Goal: Task Accomplishment & Management: Complete application form

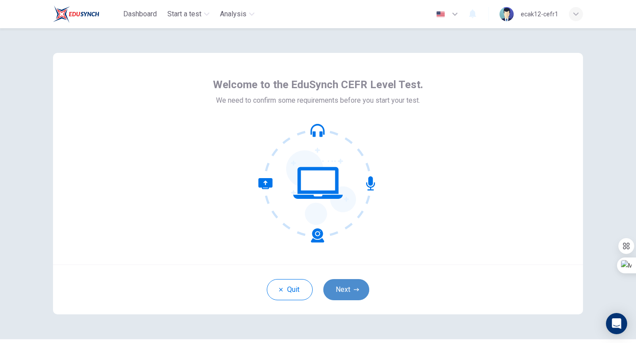
click at [339, 295] on button "Next" at bounding box center [346, 289] width 46 height 21
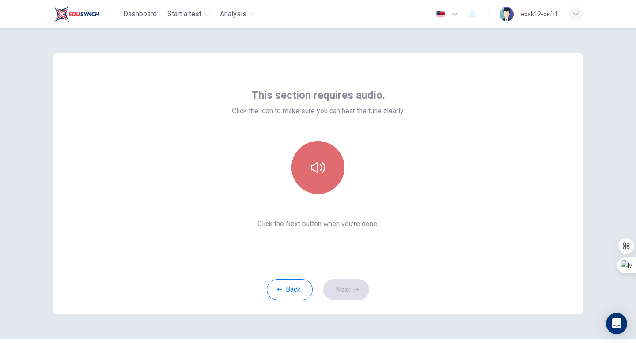
click at [315, 173] on icon "button" at bounding box center [318, 168] width 14 height 14
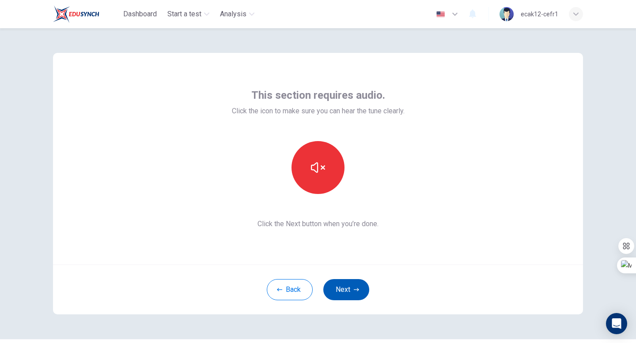
click at [337, 287] on button "Next" at bounding box center [346, 289] width 46 height 21
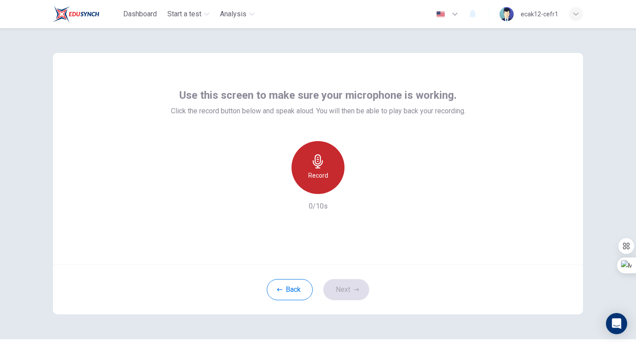
click at [318, 175] on h6 "Record" at bounding box center [318, 175] width 20 height 11
click at [318, 173] on h6 "Stop" at bounding box center [317, 175] width 13 height 11
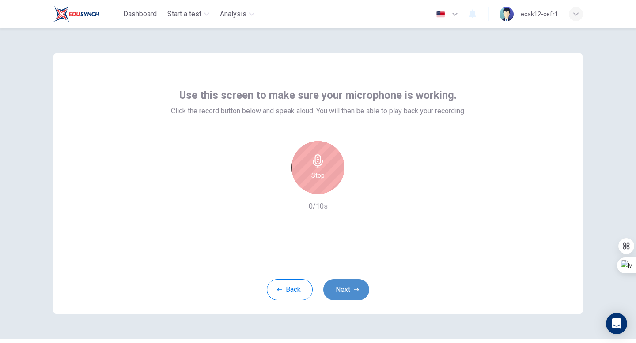
click at [338, 283] on button "Next" at bounding box center [346, 289] width 46 height 21
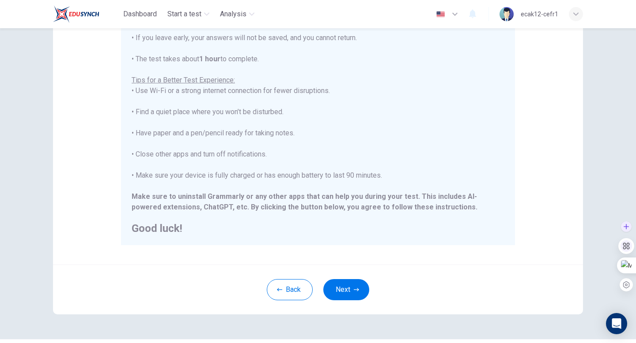
scroll to position [127, 0]
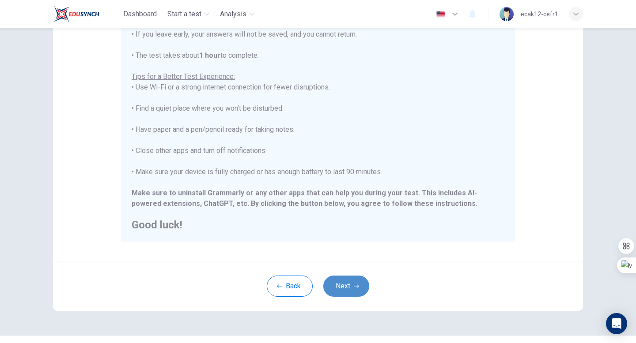
click at [334, 286] on button "Next" at bounding box center [346, 286] width 46 height 21
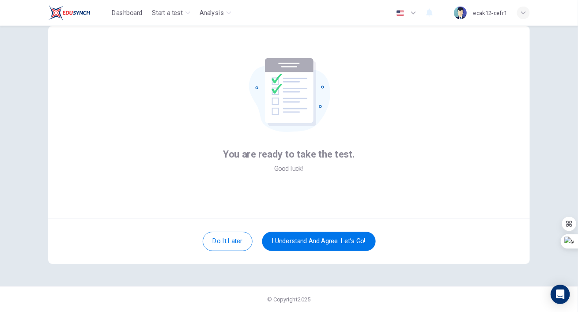
scroll to position [24, 0]
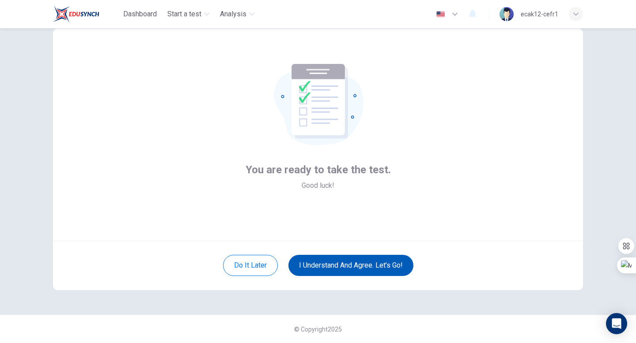
click at [347, 269] on button "I understand and agree. Let’s go!" at bounding box center [350, 265] width 125 height 21
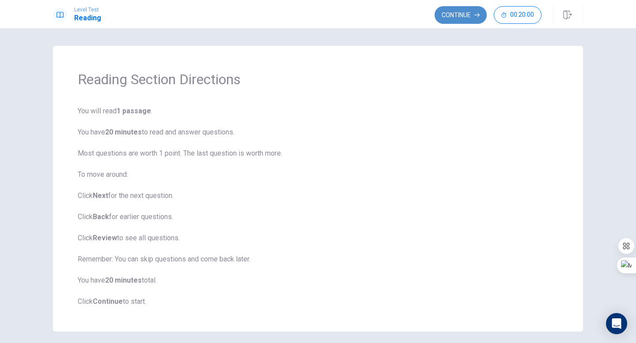
click at [454, 17] on button "Continue" at bounding box center [460, 15] width 52 height 18
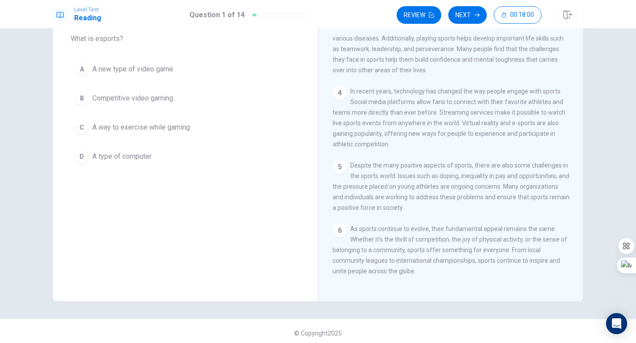
scroll to position [55, 0]
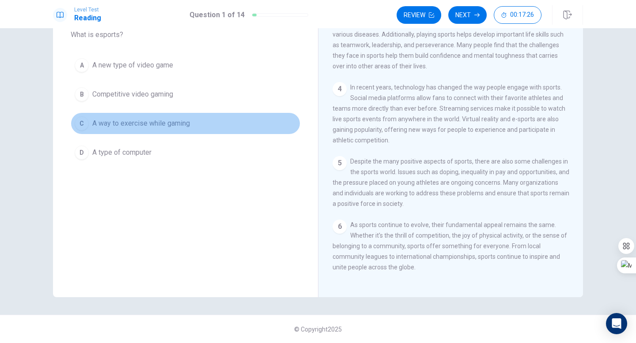
click at [80, 123] on div "C" at bounding box center [82, 124] width 14 height 14
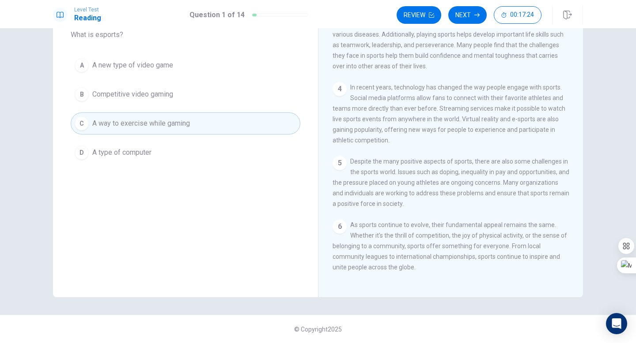
click at [459, 18] on button "Next" at bounding box center [467, 15] width 38 height 18
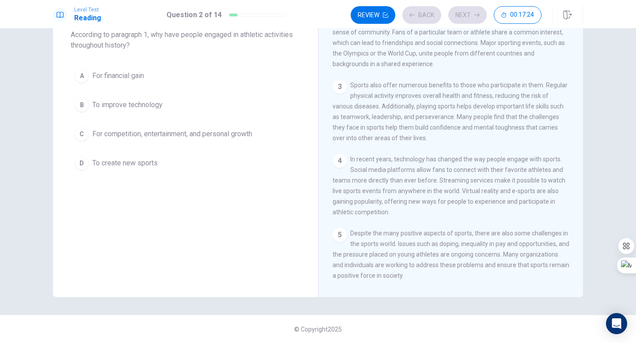
scroll to position [0, 0]
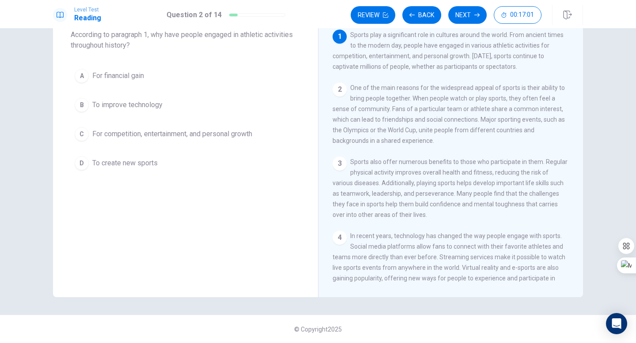
click at [77, 136] on div "C" at bounding box center [82, 134] width 14 height 14
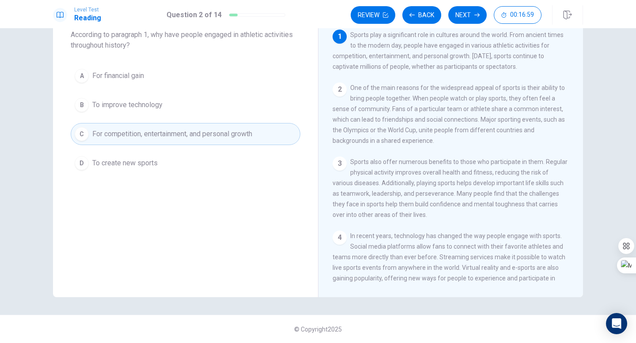
click at [464, 10] on button "Next" at bounding box center [467, 15] width 38 height 18
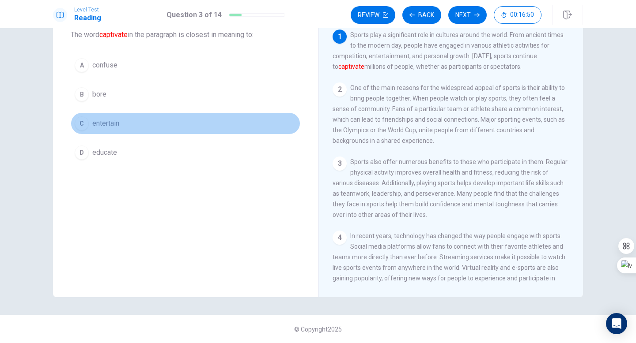
click at [82, 121] on div "C" at bounding box center [82, 124] width 14 height 14
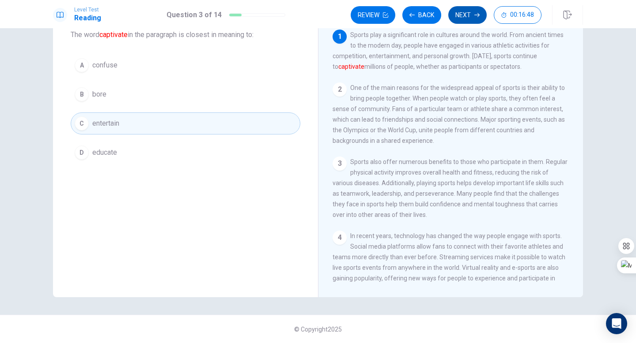
click at [467, 9] on button "Next" at bounding box center [467, 15] width 38 height 18
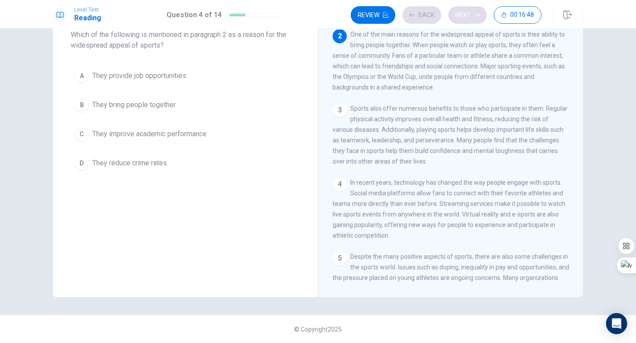
scroll to position [55, 0]
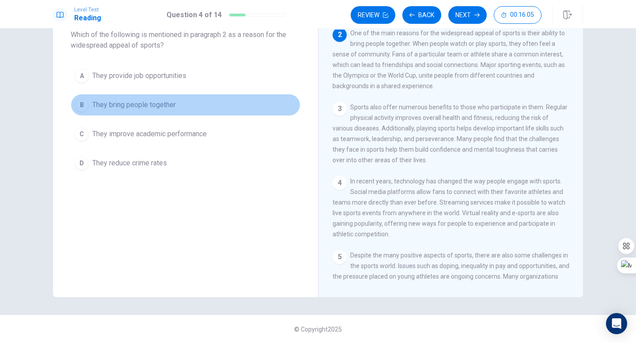
click at [83, 106] on div "B" at bounding box center [82, 105] width 14 height 14
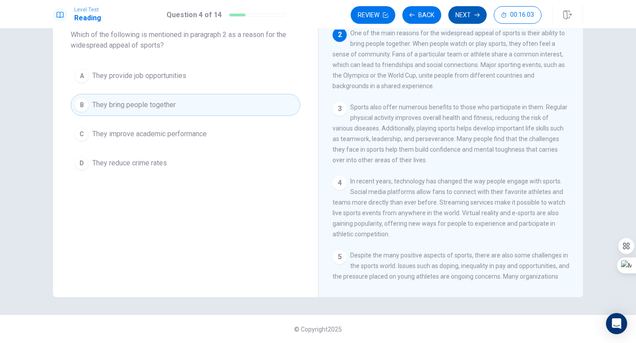
click at [459, 13] on button "Next" at bounding box center [467, 15] width 38 height 18
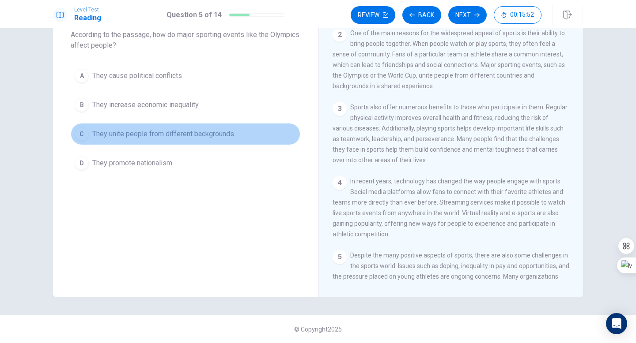
click at [80, 134] on div "C" at bounding box center [82, 134] width 14 height 14
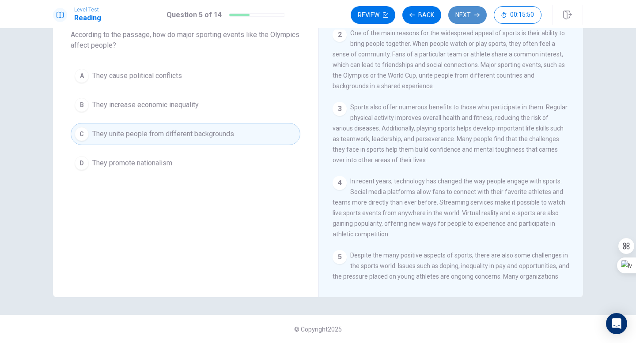
click at [460, 16] on button "Next" at bounding box center [467, 15] width 38 height 18
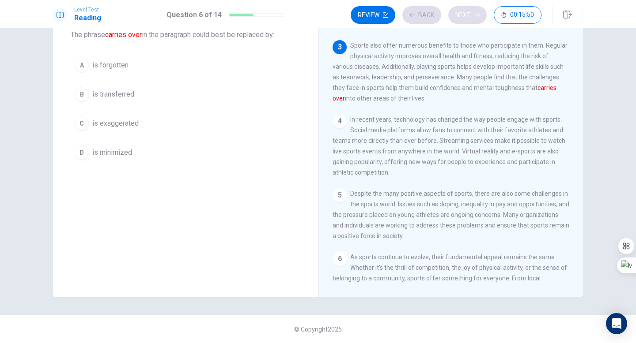
scroll to position [132, 0]
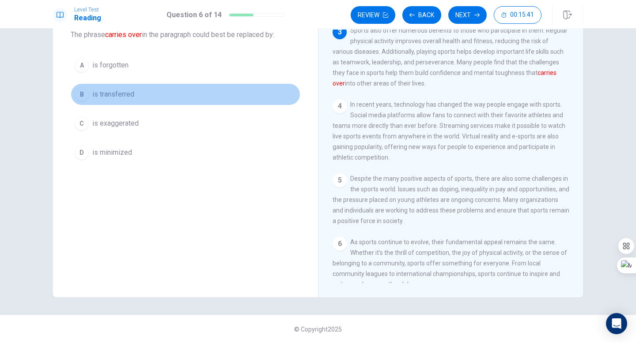
click at [79, 95] on div "B" at bounding box center [82, 94] width 14 height 14
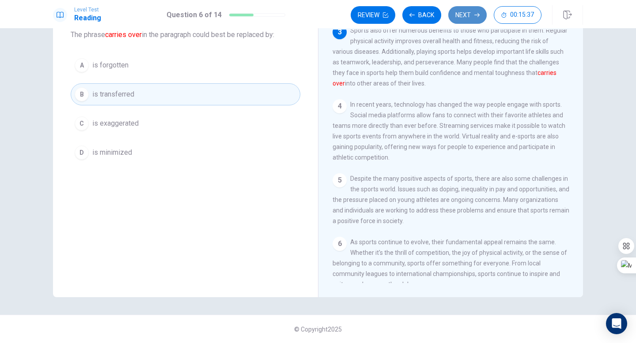
click at [462, 16] on button "Next" at bounding box center [467, 15] width 38 height 18
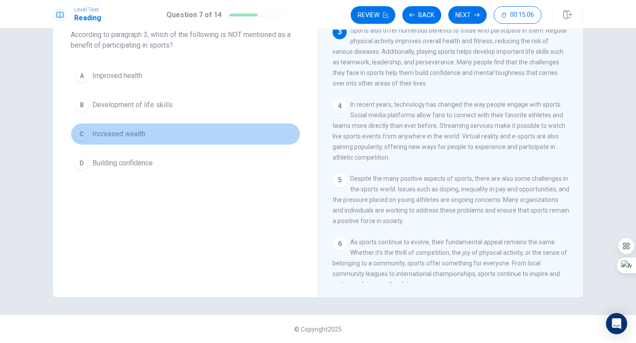
click at [80, 134] on div "C" at bounding box center [82, 134] width 14 height 14
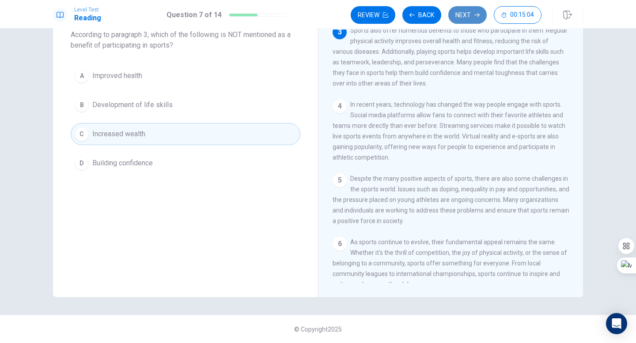
click at [468, 16] on button "Next" at bounding box center [467, 15] width 38 height 18
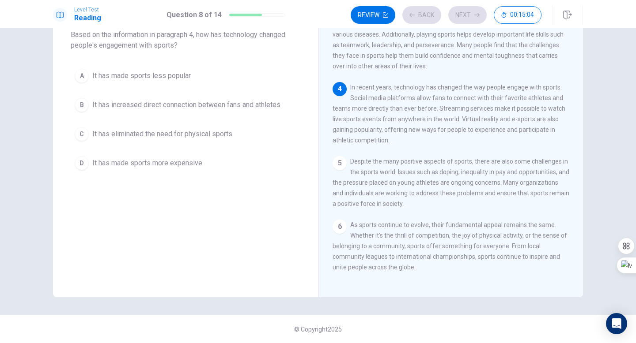
scroll to position [163, 0]
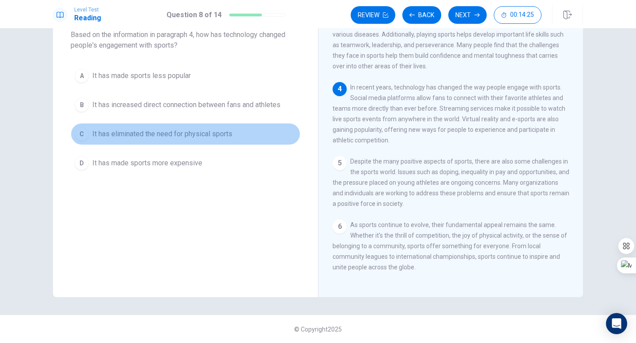
click at [81, 132] on div "C" at bounding box center [82, 134] width 14 height 14
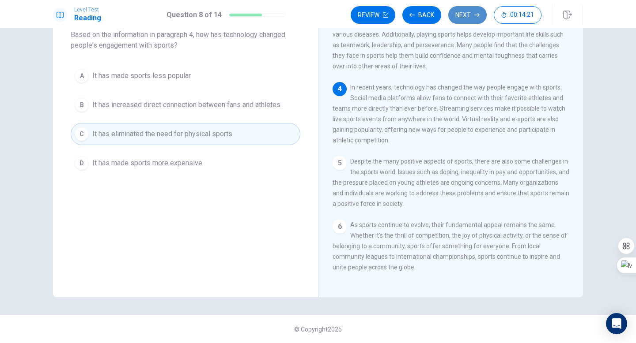
click at [465, 12] on button "Next" at bounding box center [467, 15] width 38 height 18
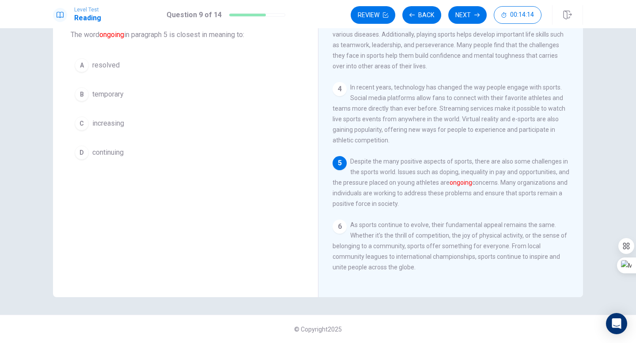
click at [81, 154] on div "D" at bounding box center [82, 153] width 14 height 14
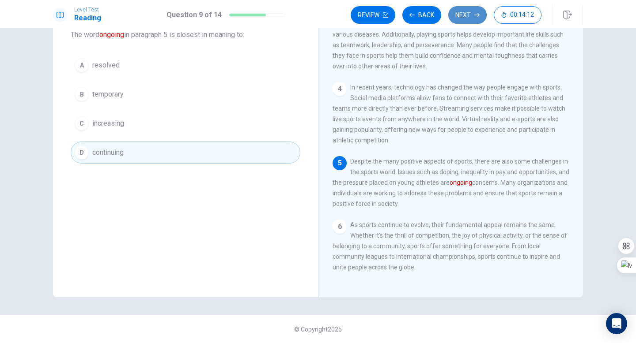
click at [461, 17] on button "Next" at bounding box center [467, 15] width 38 height 18
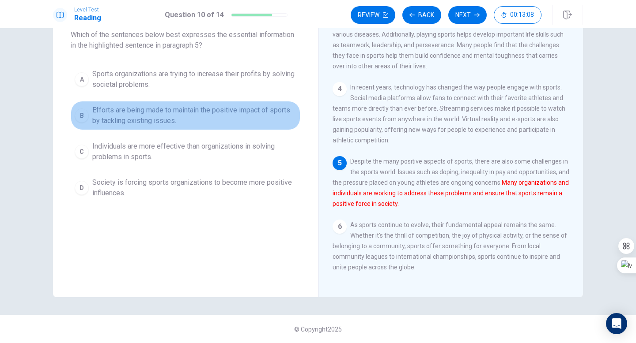
click at [78, 116] on div "B" at bounding box center [82, 116] width 14 height 14
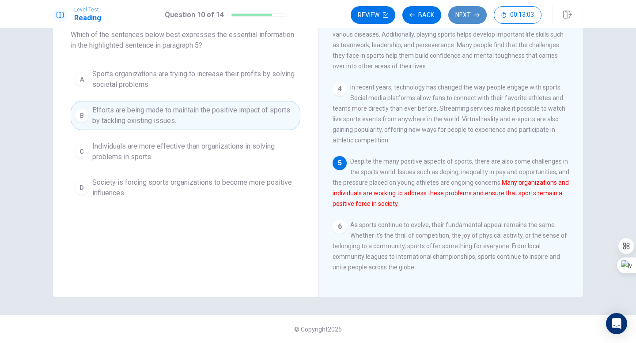
click at [466, 17] on button "Next" at bounding box center [467, 15] width 38 height 18
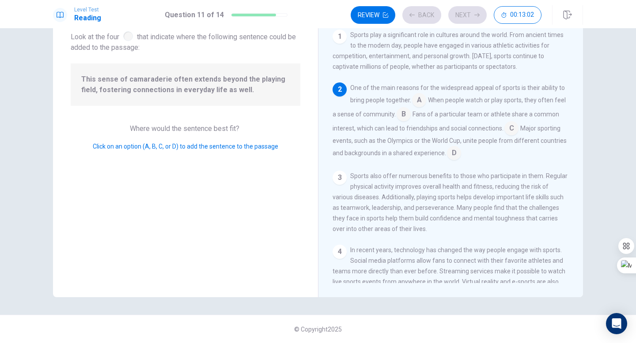
scroll to position [55, 0]
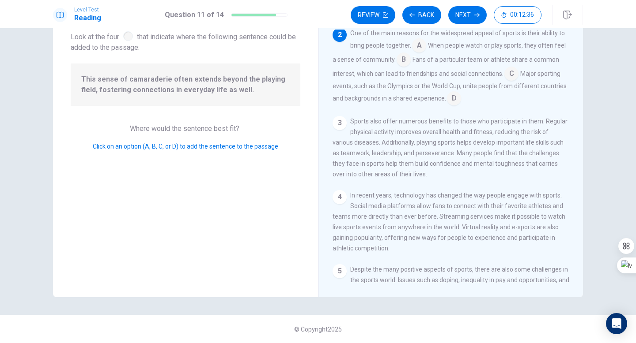
click at [414, 49] on input at bounding box center [419, 46] width 14 height 14
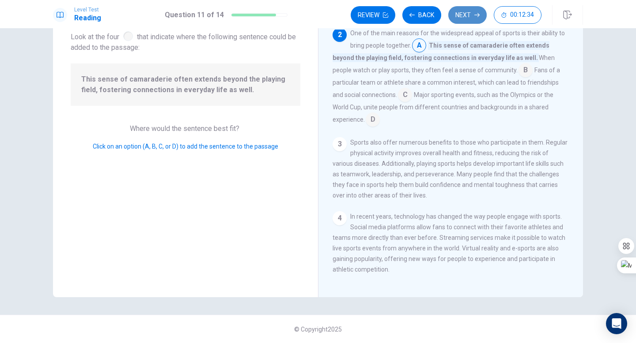
click at [468, 18] on button "Next" at bounding box center [467, 15] width 38 height 18
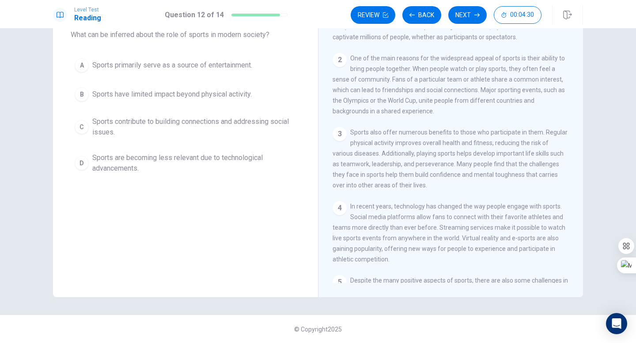
scroll to position [0, 0]
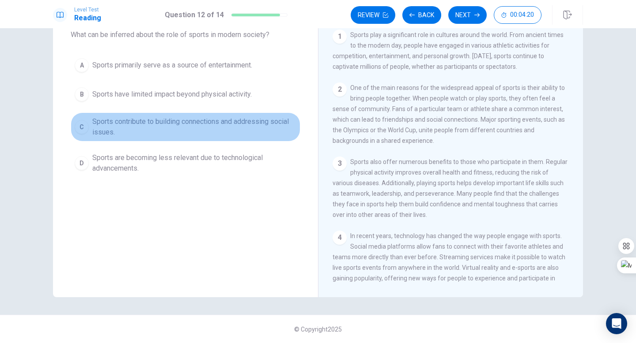
click at [88, 127] on button "C Sports contribute to building connections and addressing social issues." at bounding box center [186, 127] width 230 height 29
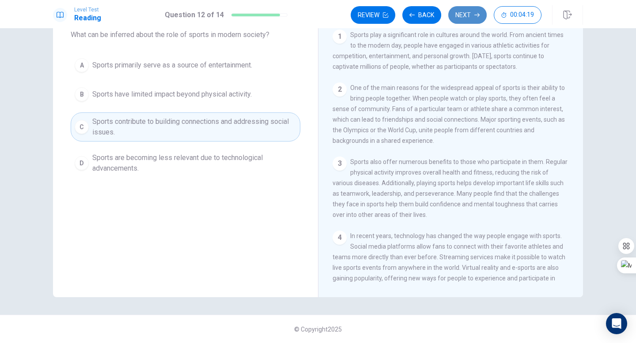
click at [460, 13] on button "Next" at bounding box center [467, 15] width 38 height 18
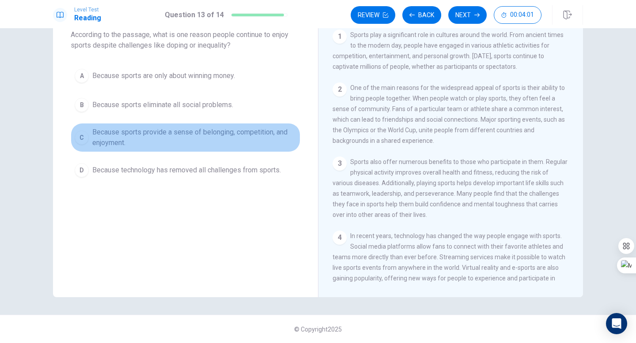
click at [85, 136] on div "C" at bounding box center [82, 138] width 14 height 14
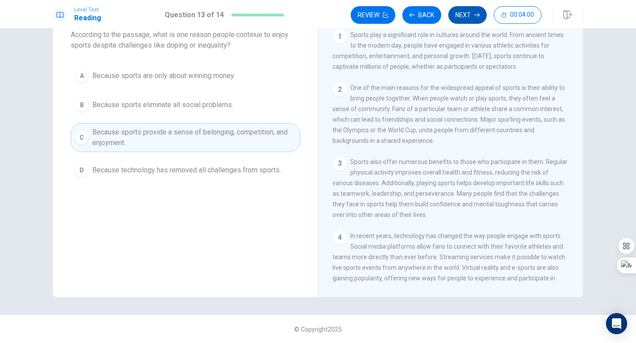
click at [463, 14] on button "Next" at bounding box center [467, 15] width 38 height 18
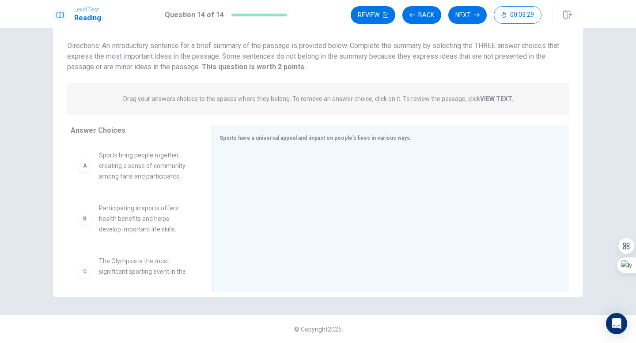
click at [85, 167] on div "A" at bounding box center [85, 166] width 14 height 14
click at [83, 171] on div "A" at bounding box center [85, 166] width 14 height 14
click at [149, 167] on span "Sports bring people together, creating a sense of community among fans and part…" at bounding box center [145, 166] width 92 height 32
drag, startPoint x: 144, startPoint y: 171, endPoint x: 313, endPoint y: 163, distance: 168.8
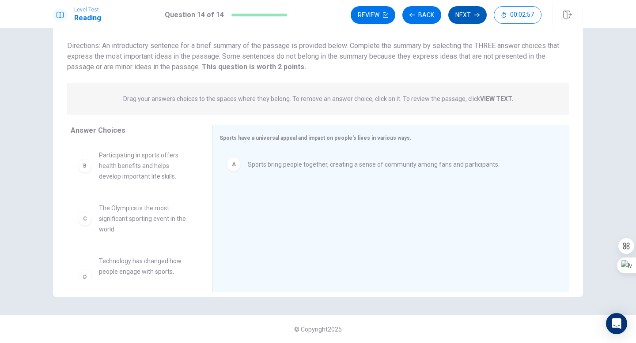
click at [464, 16] on button "Next" at bounding box center [467, 15] width 38 height 18
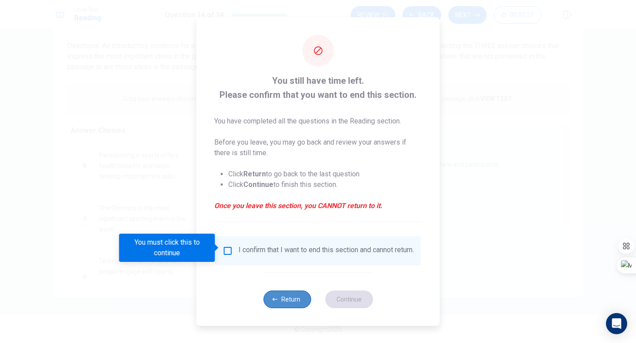
click at [287, 303] on button "Return" at bounding box center [287, 300] width 48 height 18
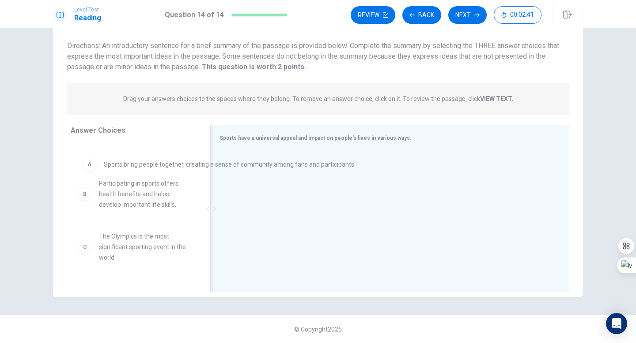
drag, startPoint x: 234, startPoint y: 170, endPoint x: 80, endPoint y: 172, distance: 153.6
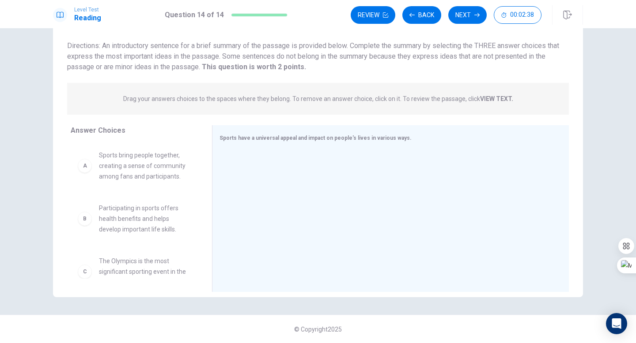
drag, startPoint x: 240, startPoint y: 136, endPoint x: 143, endPoint y: 136, distance: 96.7
click at [143, 136] on div "Answer Choices A Sports bring people together, creating a sense of community am…" at bounding box center [318, 210] width 530 height 171
drag, startPoint x: 139, startPoint y: 174, endPoint x: 308, endPoint y: 173, distance: 168.2
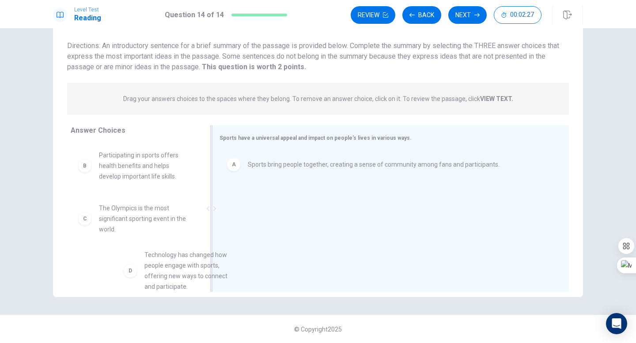
scroll to position [3, 0]
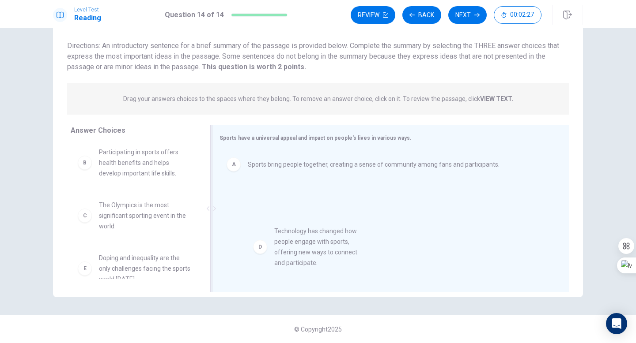
drag, startPoint x: 135, startPoint y: 269, endPoint x: 317, endPoint y: 237, distance: 185.1
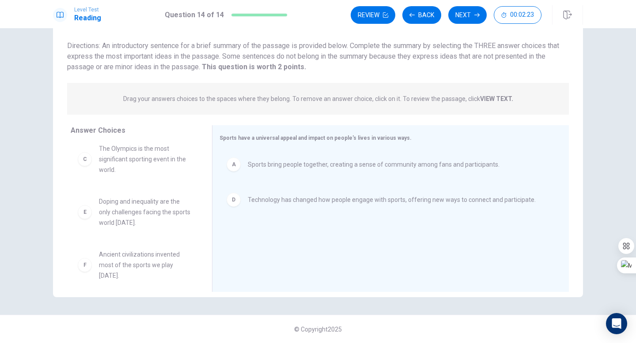
scroll to position [69, 0]
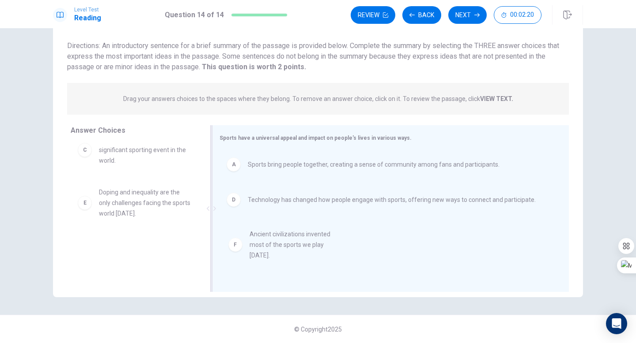
drag, startPoint x: 127, startPoint y: 253, endPoint x: 284, endPoint y: 241, distance: 157.6
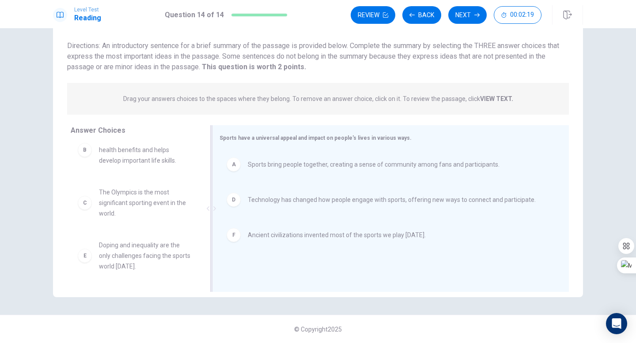
scroll to position [16, 0]
click at [142, 259] on span "Doping and inequality are the only challenges facing the sports world [DATE]." at bounding box center [145, 256] width 92 height 32
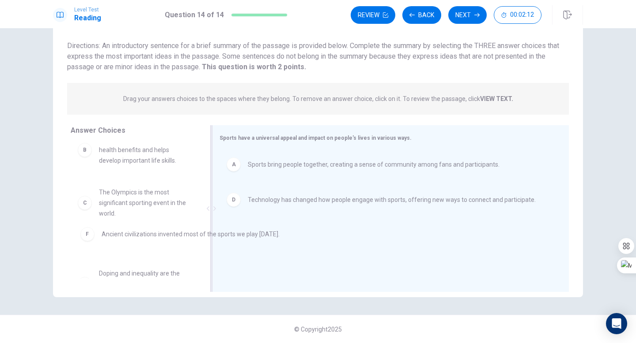
drag, startPoint x: 280, startPoint y: 240, endPoint x: 128, endPoint y: 238, distance: 151.9
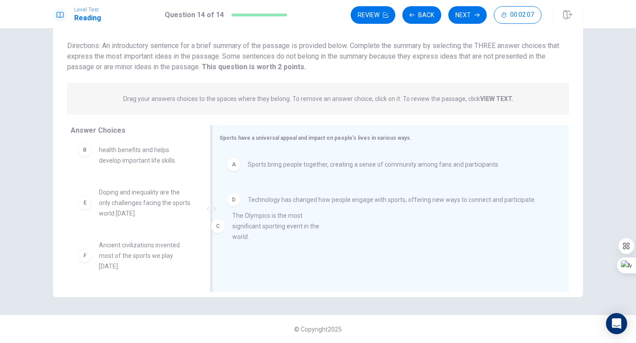
drag, startPoint x: 141, startPoint y: 204, endPoint x: 283, endPoint y: 227, distance: 144.1
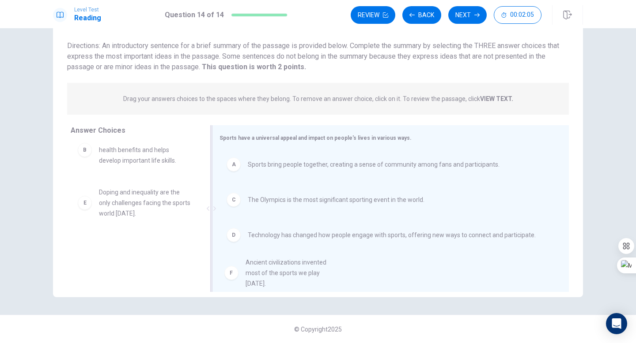
drag, startPoint x: 120, startPoint y: 256, endPoint x: 271, endPoint y: 272, distance: 152.2
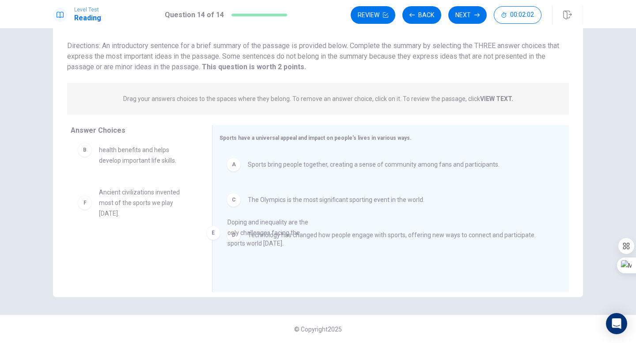
drag, startPoint x: 143, startPoint y: 198, endPoint x: 171, endPoint y: 210, distance: 29.9
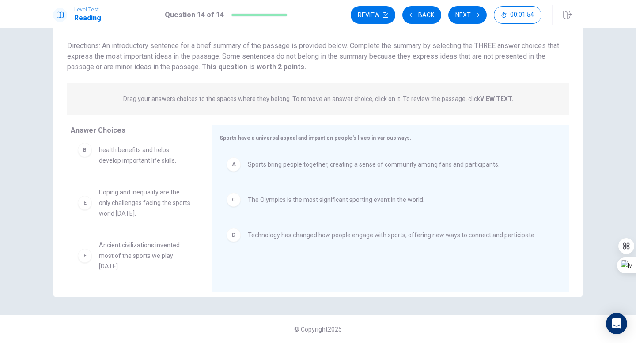
scroll to position [0, 0]
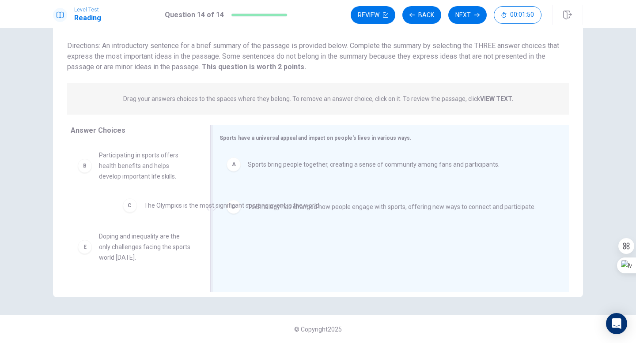
drag, startPoint x: 277, startPoint y: 202, endPoint x: 95, endPoint y: 211, distance: 182.1
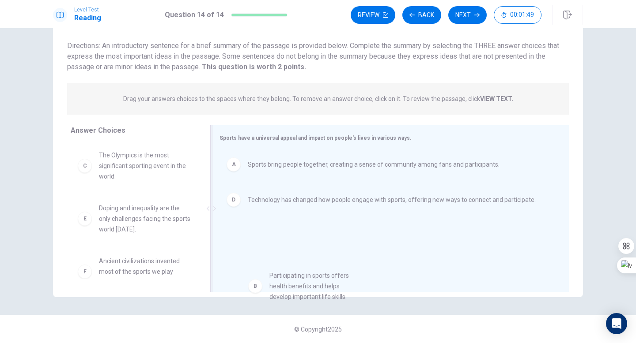
drag, startPoint x: 106, startPoint y: 166, endPoint x: 285, endPoint y: 288, distance: 216.2
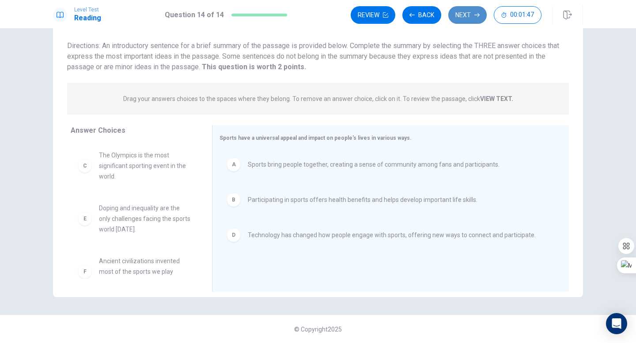
click at [463, 14] on button "Next" at bounding box center [467, 15] width 38 height 18
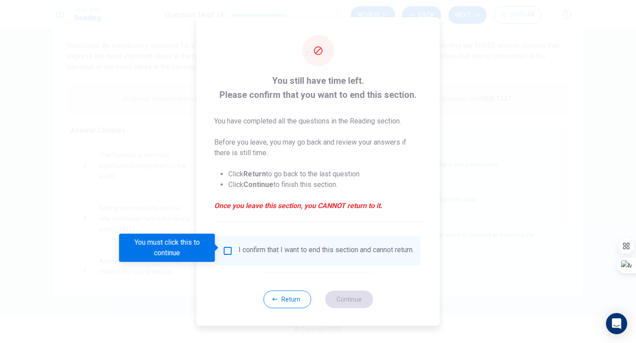
click at [225, 248] on input "You must click this to continue" at bounding box center [227, 251] width 11 height 11
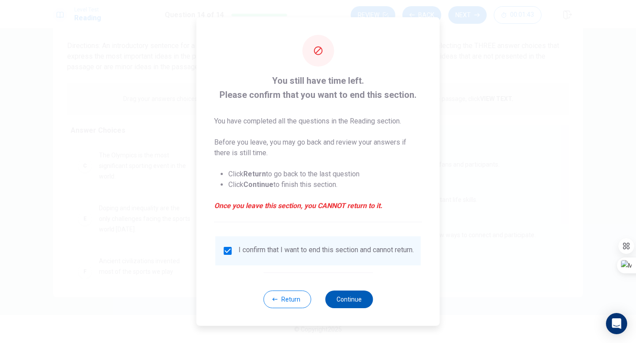
click at [339, 305] on button "Continue" at bounding box center [349, 300] width 48 height 18
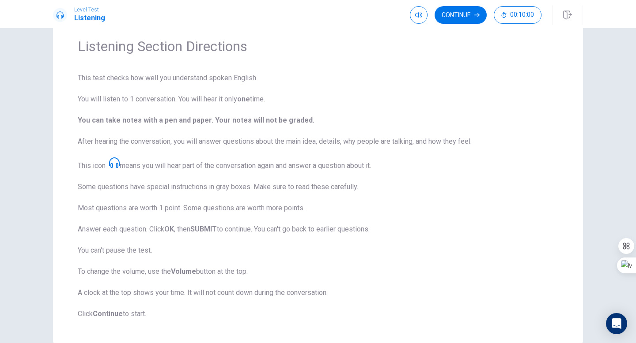
scroll to position [35, 0]
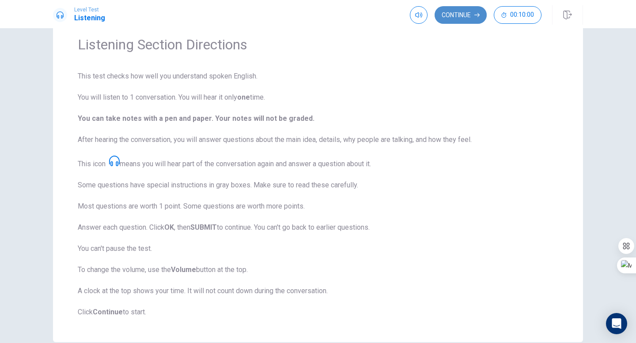
click at [449, 15] on button "Continue" at bounding box center [460, 15] width 52 height 18
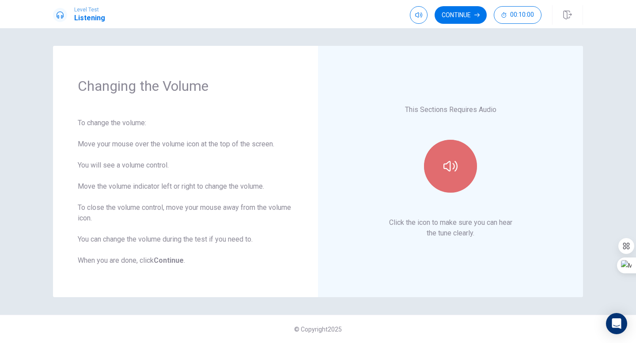
click at [446, 165] on icon "button" at bounding box center [450, 166] width 14 height 14
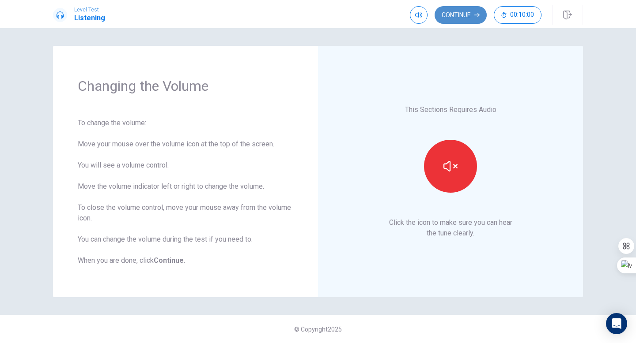
click at [462, 14] on button "Continue" at bounding box center [460, 15] width 52 height 18
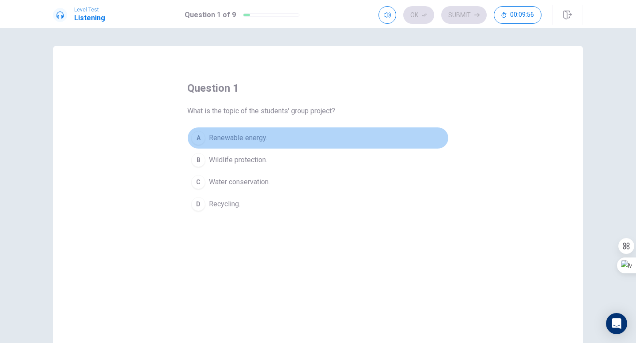
click at [196, 138] on div "A" at bounding box center [198, 138] width 14 height 14
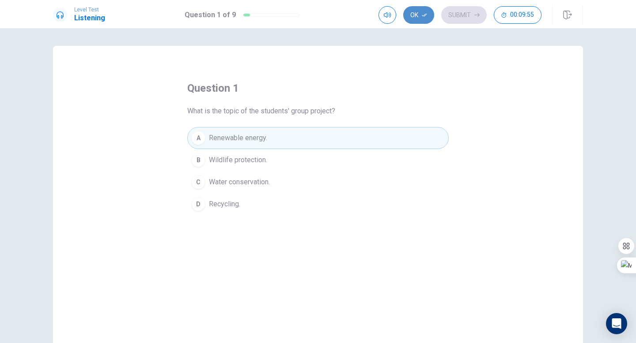
click at [413, 15] on button "Ok" at bounding box center [418, 15] width 31 height 18
click at [464, 11] on button "Submit" at bounding box center [463, 15] width 45 height 18
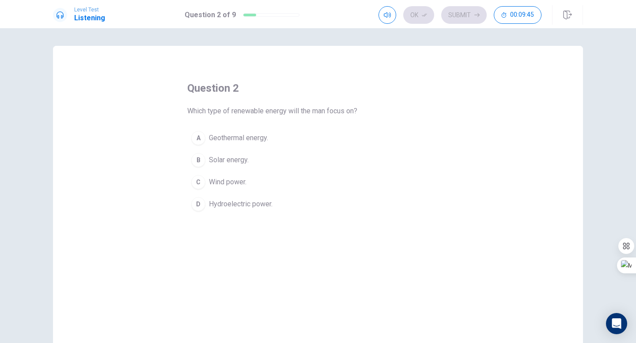
click at [195, 161] on div "B" at bounding box center [198, 160] width 14 height 14
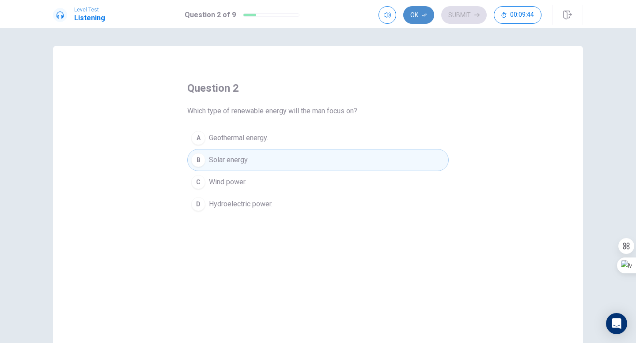
click at [417, 16] on button "Ok" at bounding box center [418, 15] width 31 height 18
click at [450, 17] on button "Submit" at bounding box center [463, 15] width 45 height 18
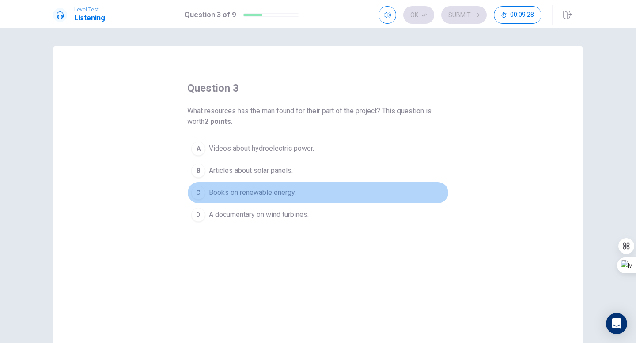
click at [196, 191] on div "C" at bounding box center [198, 193] width 14 height 14
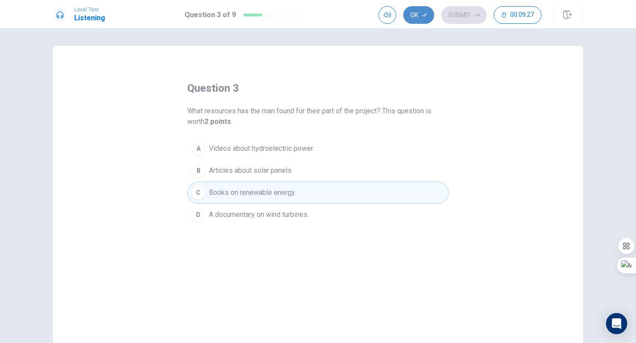
click at [422, 15] on icon "button" at bounding box center [424, 14] width 5 height 5
click at [456, 17] on button "Submit" at bounding box center [463, 15] width 45 height 18
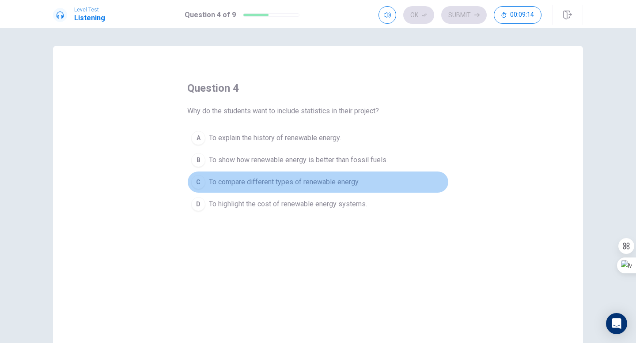
click at [196, 182] on div "C" at bounding box center [198, 182] width 14 height 14
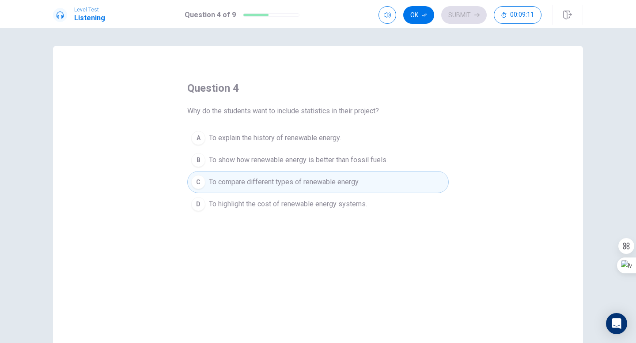
click at [196, 204] on div "D" at bounding box center [198, 204] width 14 height 14
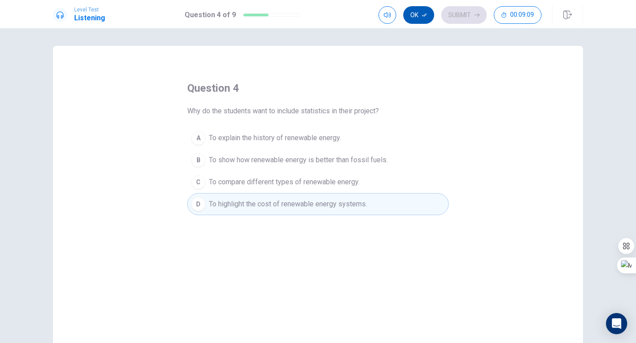
click at [416, 16] on button "Ok" at bounding box center [418, 15] width 31 height 18
click at [450, 20] on button "Submit" at bounding box center [463, 15] width 45 height 18
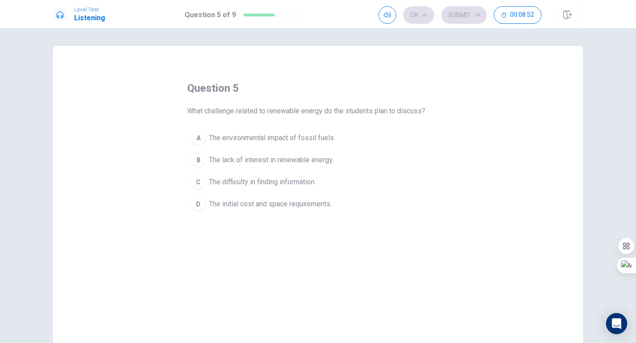
click at [198, 135] on div "A" at bounding box center [198, 138] width 14 height 14
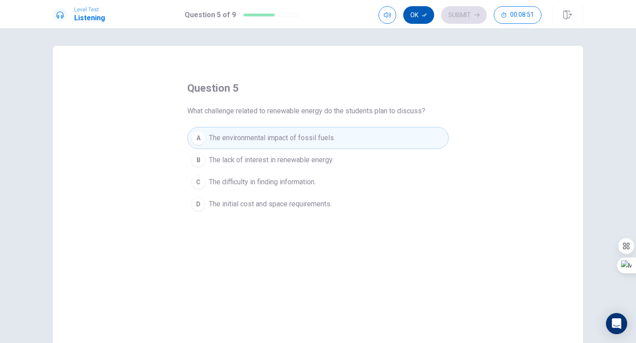
click at [418, 15] on button "Ok" at bounding box center [418, 15] width 31 height 18
click at [460, 20] on button "Submit" at bounding box center [463, 15] width 45 height 18
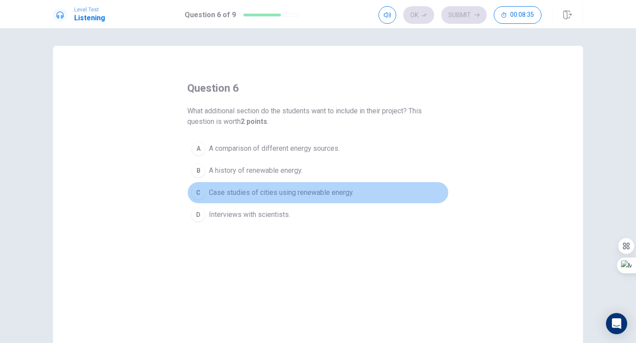
click at [195, 192] on div "C" at bounding box center [198, 193] width 14 height 14
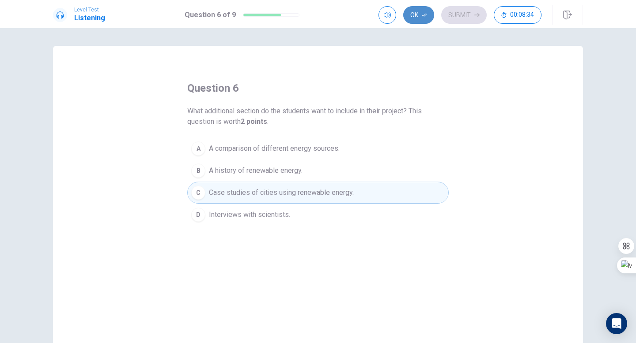
click at [416, 16] on button "Ok" at bounding box center [418, 15] width 31 height 18
click at [464, 18] on button "Submit" at bounding box center [463, 15] width 45 height 18
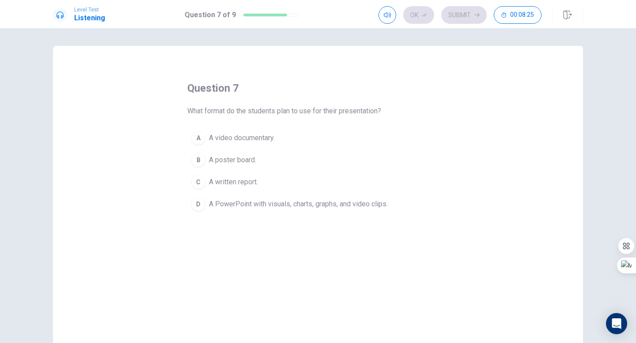
click at [196, 207] on div "D" at bounding box center [198, 204] width 14 height 14
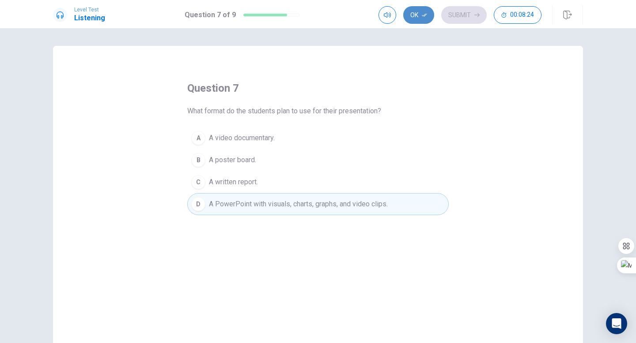
click at [418, 9] on button "Ok" at bounding box center [418, 15] width 31 height 18
click at [451, 15] on button "Submit" at bounding box center [463, 15] width 45 height 18
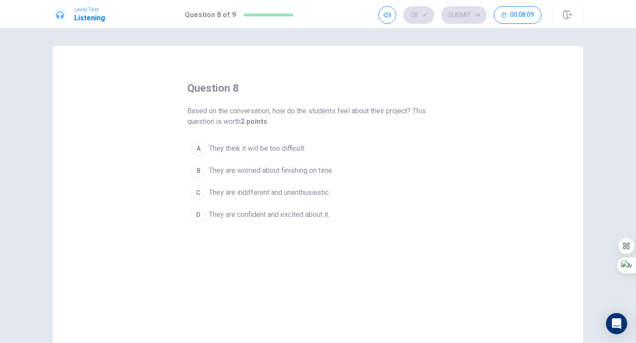
click at [196, 215] on div "D" at bounding box center [198, 215] width 14 height 14
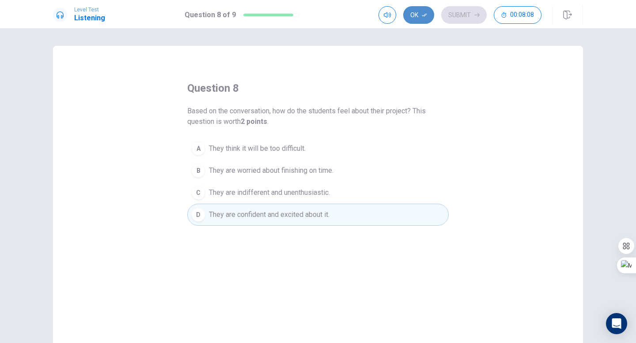
click at [418, 16] on button "Ok" at bounding box center [418, 15] width 31 height 18
click at [460, 15] on button "Submit" at bounding box center [463, 15] width 45 height 18
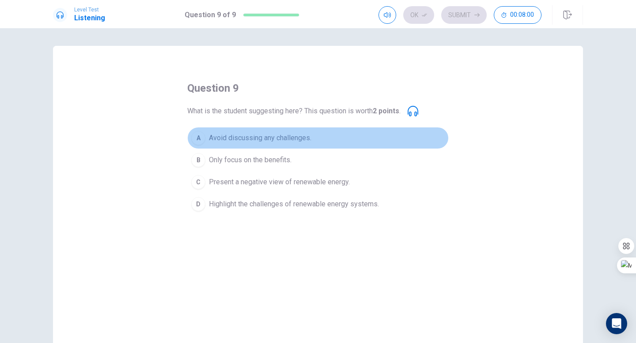
click at [197, 136] on div "A" at bounding box center [198, 138] width 14 height 14
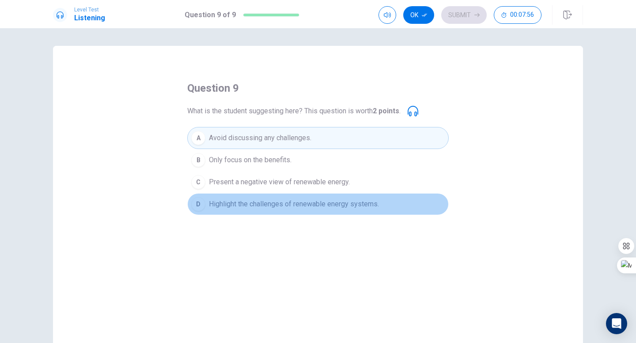
click at [196, 200] on div "D" at bounding box center [198, 204] width 14 height 14
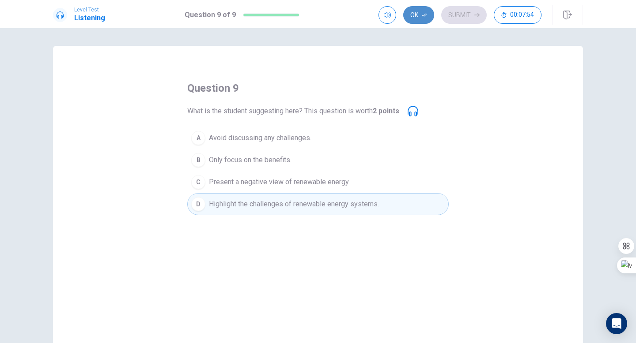
click at [413, 16] on button "Ok" at bounding box center [418, 15] width 31 height 18
click at [453, 15] on button "Submit" at bounding box center [463, 15] width 45 height 18
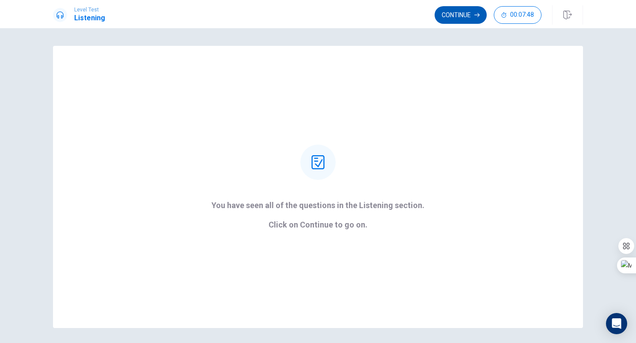
click at [453, 15] on button "Continue" at bounding box center [460, 15] width 52 height 18
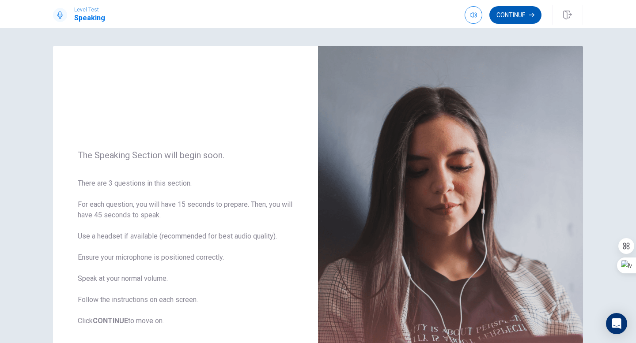
click at [509, 15] on button "Continue" at bounding box center [515, 15] width 52 height 18
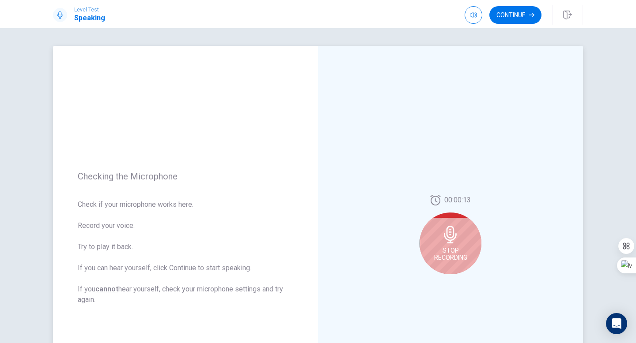
click at [449, 249] on span "Stop Recording" at bounding box center [450, 254] width 33 height 14
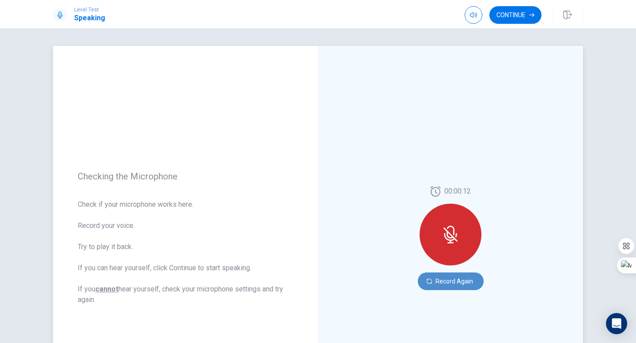
click at [438, 283] on button "Record Again" at bounding box center [451, 282] width 66 height 18
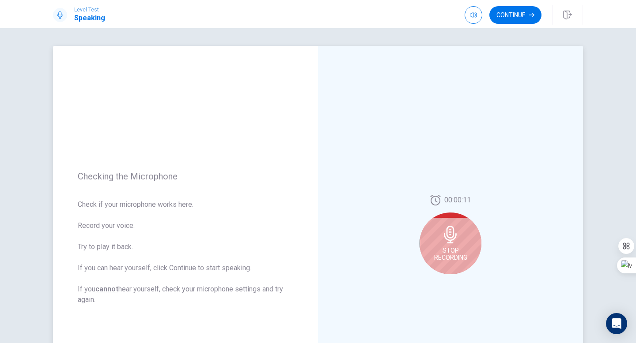
click at [454, 259] on span "Stop Recording" at bounding box center [450, 254] width 33 height 14
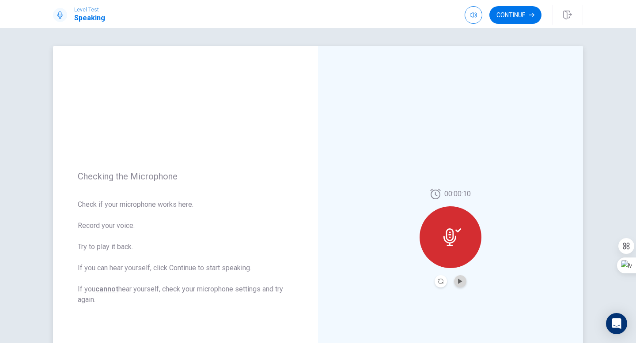
click at [456, 285] on button "Play Audio" at bounding box center [460, 281] width 12 height 12
click at [515, 12] on button "Continue" at bounding box center [515, 15] width 52 height 18
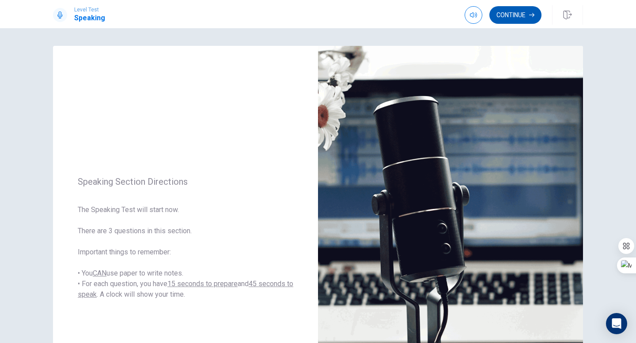
click at [509, 16] on button "Continue" at bounding box center [515, 15] width 52 height 18
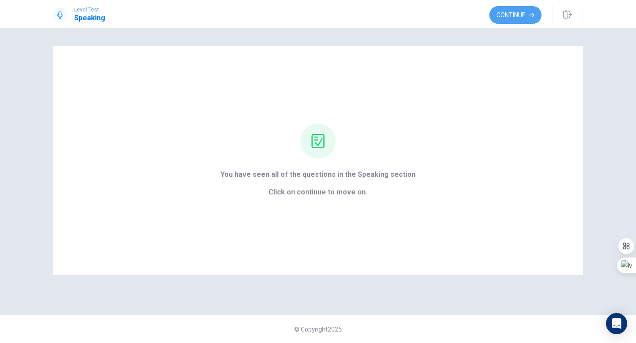
click at [509, 16] on button "Continue" at bounding box center [515, 15] width 52 height 18
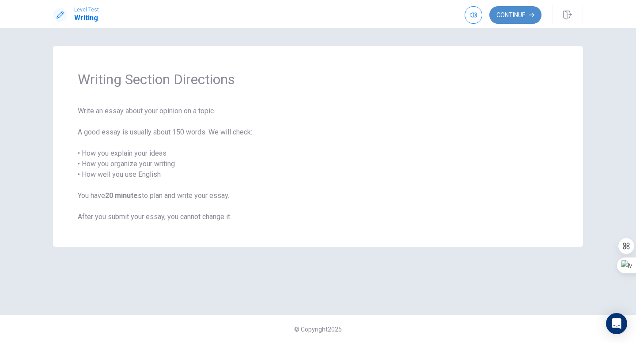
click at [513, 16] on button "Continue" at bounding box center [515, 15] width 52 height 18
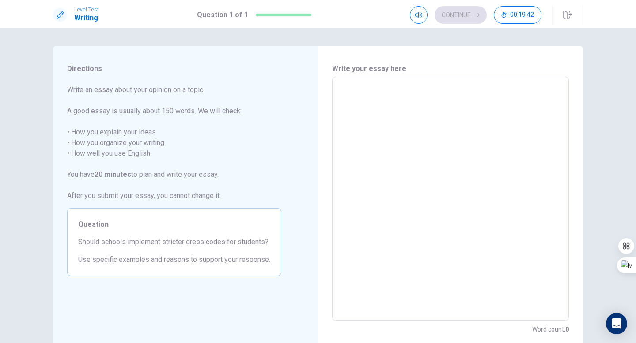
click at [359, 89] on textarea at bounding box center [450, 199] width 224 height 230
type textarea "D"
type textarea "x"
type textarea "DR"
type textarea "x"
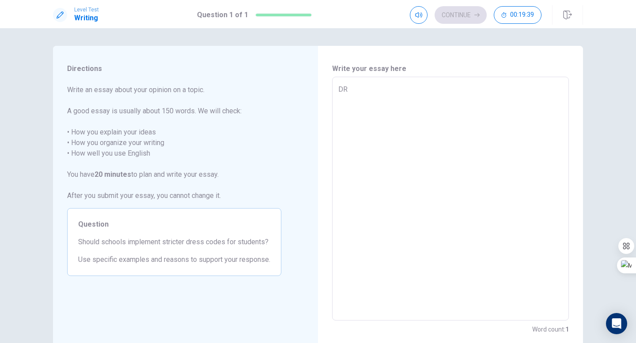
type textarea "DRE"
type textarea "x"
type textarea "DRES"
type textarea "x"
type textarea "DRESS"
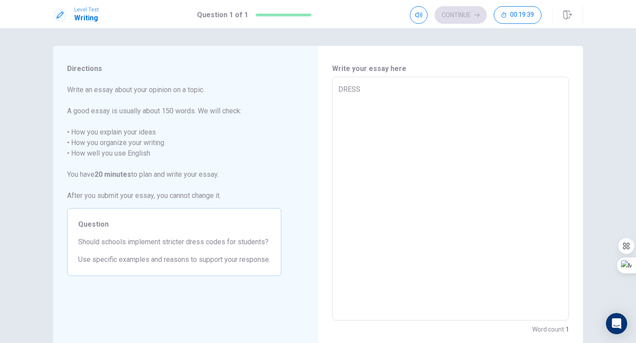
type textarea "x"
type textarea "DRESS"
type textarea "x"
type textarea "DRESS"
type textarea "x"
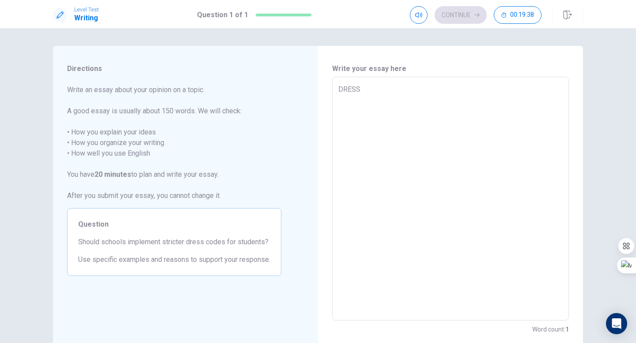
type textarea "DRES"
type textarea "x"
type textarea "DRE"
type textarea "x"
type textarea "DR"
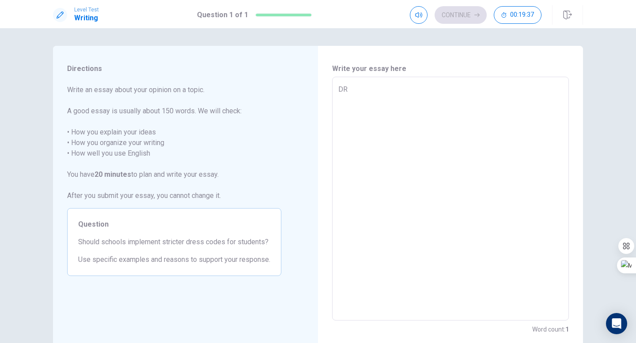
type textarea "x"
type textarea "D"
type textarea "x"
type textarea "Dr"
type textarea "x"
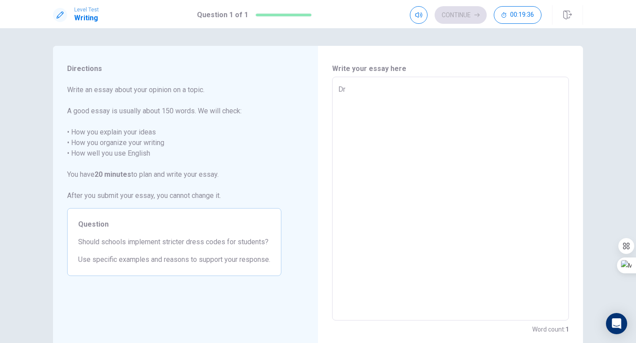
type textarea "Dre"
type textarea "x"
type textarea "Dres"
type textarea "x"
type textarea "Dress"
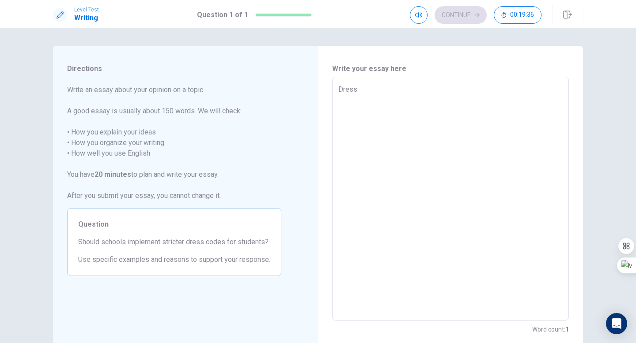
type textarea "x"
type textarea "Dress"
type textarea "x"
type textarea "Dress c"
type textarea "x"
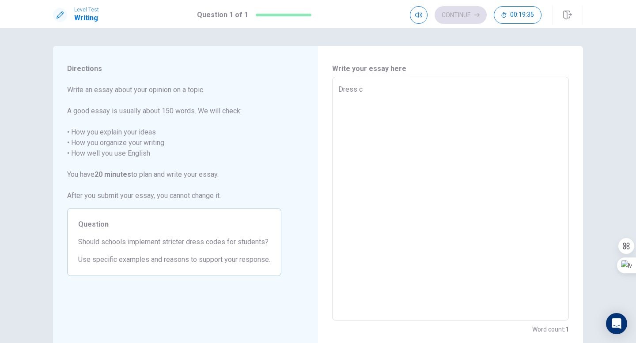
type textarea "Dress co"
type textarea "x"
type textarea "Dress cod"
type textarea "x"
type textarea "Dress code"
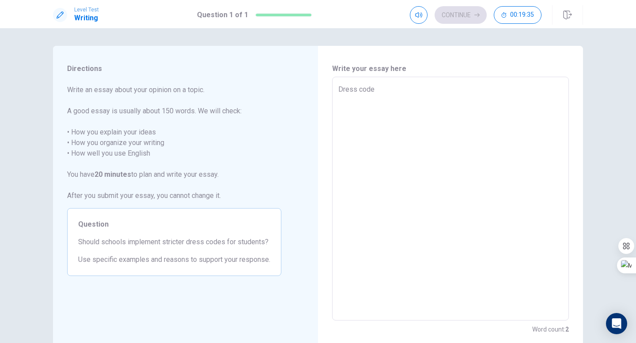
type textarea "x"
type textarea "Dress code"
type textarea "x"
type textarea "Dress code i"
type textarea "x"
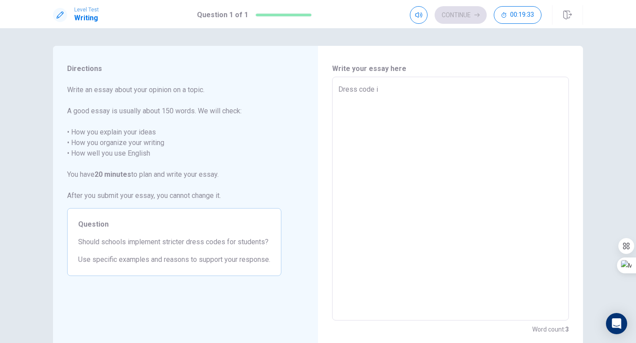
type textarea "Dress code in"
type textarea "x"
type textarea "Dress code in"
type textarea "x"
type textarea "Dress code in s"
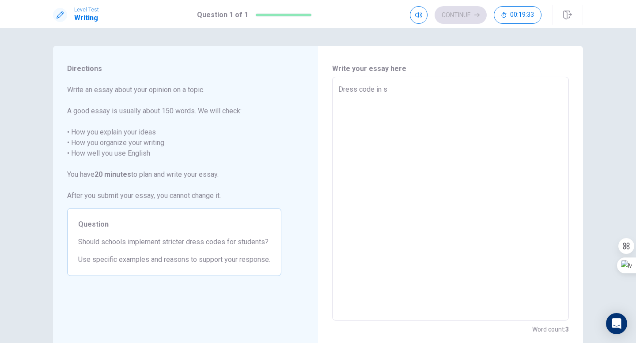
type textarea "x"
type textarea "Dress code in sc"
type textarea "x"
type textarea "Dress code in sch"
type textarea "x"
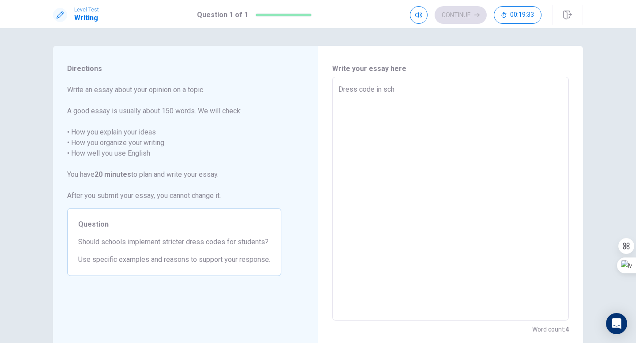
type textarea "Dress code in schh"
type textarea "x"
type textarea "Dress code in schho"
type textarea "x"
type textarea "Dress code in schhol"
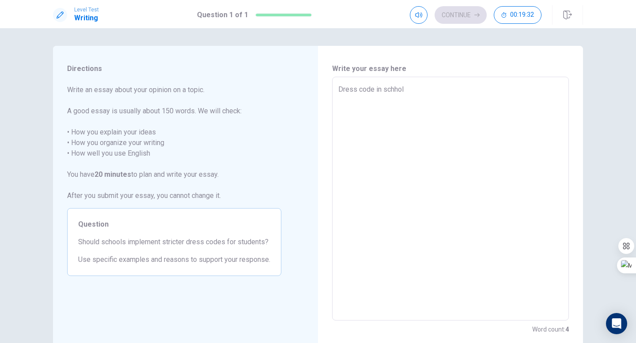
type textarea "x"
type textarea "Dress code in schho"
type textarea "x"
type textarea "Dress code in schh"
type textarea "x"
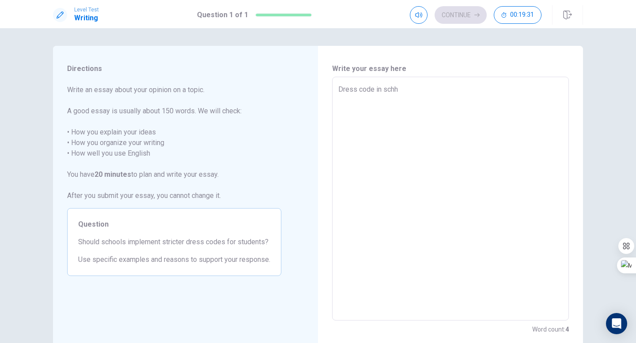
type textarea "Dress code in sch"
type textarea "x"
type textarea "Dress code in schoo"
type textarea "x"
type textarea "Dress code in school"
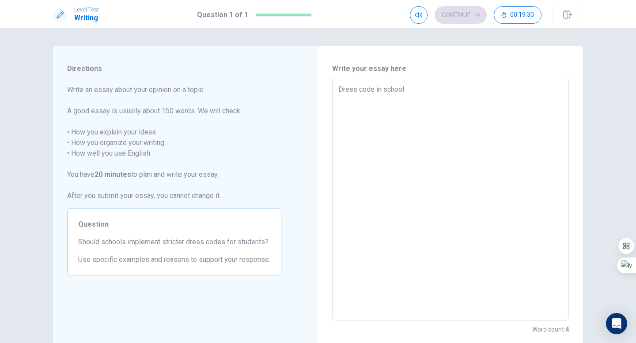
type textarea "x"
type textarea "Dress code in school"
type textarea "x"
type textarea "Dress code in school c"
type textarea "x"
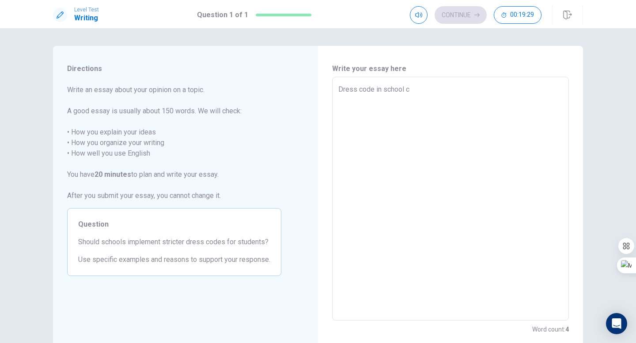
type textarea "Dress code in school ca"
type textarea "x"
type textarea "Dress code in school can"
type textarea "x"
type textarea "Dress code in school can"
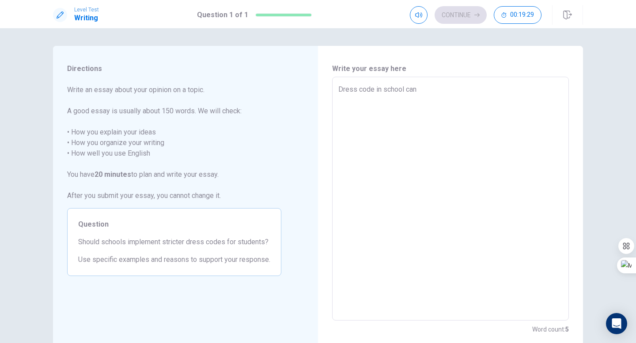
type textarea "x"
type textarea "Dress code in school can b"
type textarea "x"
type textarea "Dress code in school can be"
type textarea "x"
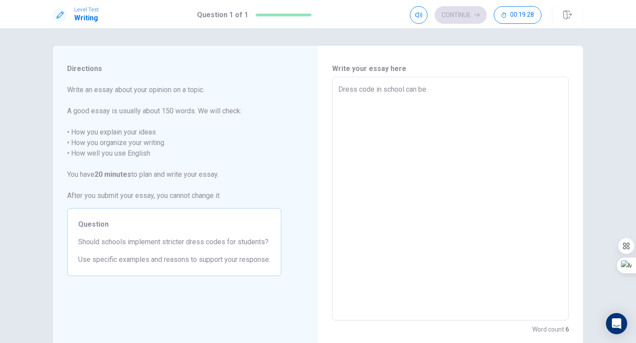
type textarea "Dress code in school can be"
type textarea "x"
type textarea "Dress code in school can be a"
type textarea "x"
type textarea "Dress code in school can be a"
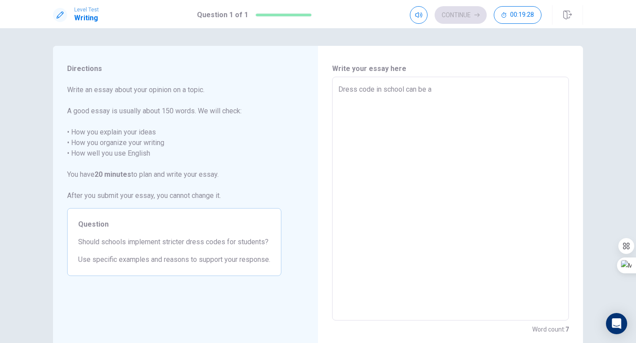
type textarea "x"
type textarea "Dress code in school can be a c"
type textarea "x"
type textarea "Dress code in school can be a co"
type textarea "x"
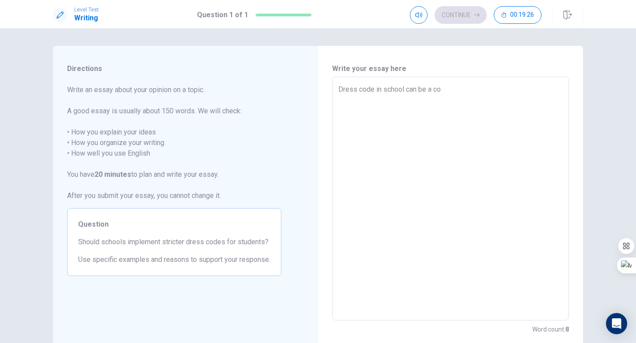
type textarea "Dress code in school can be a con"
type textarea "x"
type textarea "Dress code in school can be a cont"
type textarea "x"
type textarea "Dress code in school can be a contr"
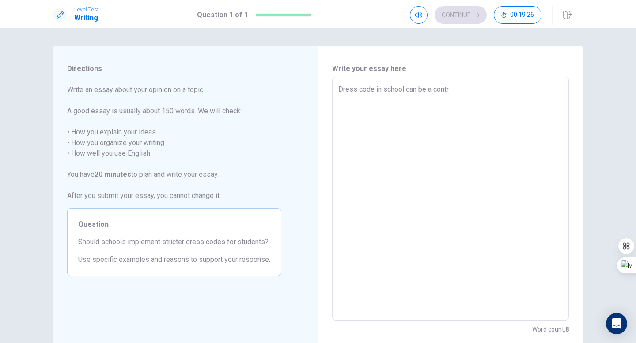
type textarea "x"
type textarea "Dress code in school can be a contro"
type textarea "x"
type textarea "Dress code in school can be a controv"
type textarea "x"
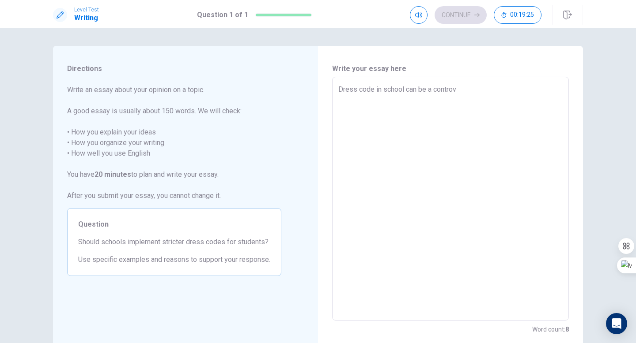
type textarea "Dress code in school can be a controve"
type textarea "x"
type textarea "Dress code in school can be a controver"
type textarea "x"
type textarea "Dress code in school can be a controvers"
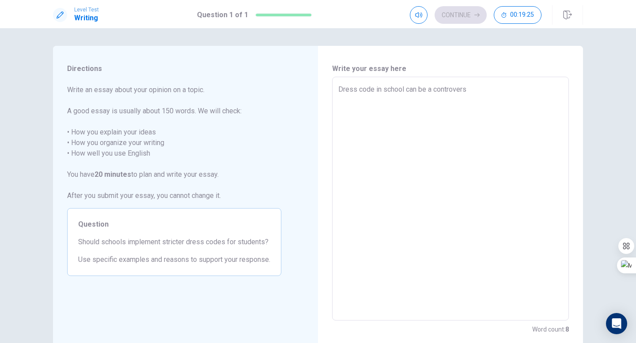
type textarea "x"
type textarea "Dress code in school can be a controversi"
type textarea "x"
type textarea "Dress code in school can be a controversia"
type textarea "x"
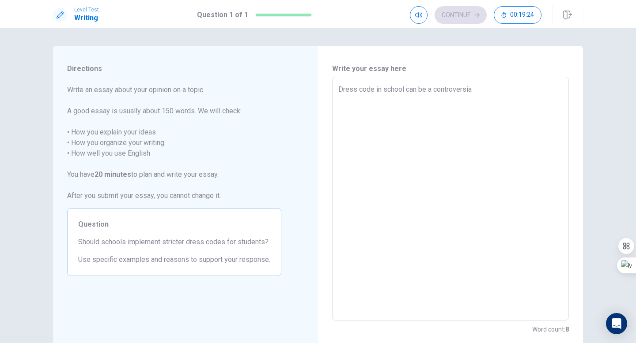
type textarea "Dress code in school can be a controversial"
type textarea "x"
type textarea "Dress code in school can be a controversial"
type textarea "x"
type textarea "Dress code in school can be a controversial t"
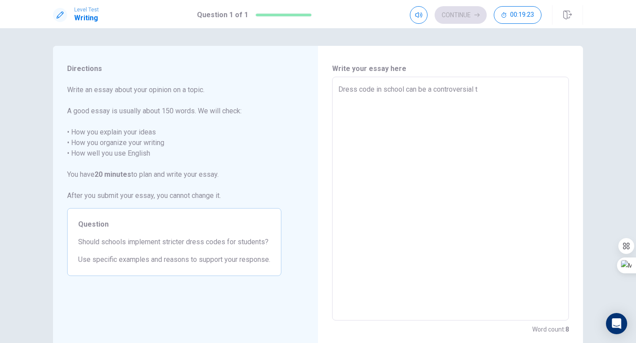
type textarea "x"
type textarea "Dress code in school can be a controversial to"
type textarea "x"
type textarea "Dress code in school can be a controversial top"
type textarea "x"
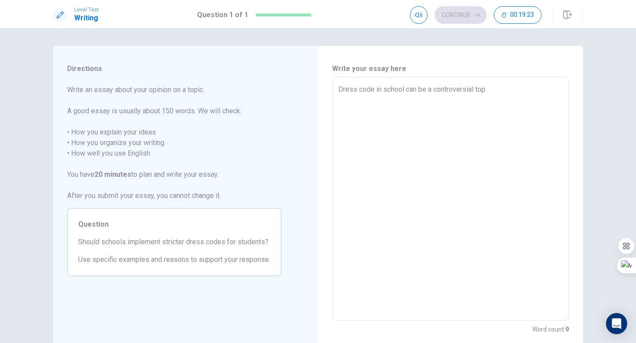
type textarea "Dress code in school can be a controversial topi"
type textarea "x"
type textarea "Dress code in school can be a controversial topic"
type textarea "x"
type textarea "Dress code in school can be a controversial topic."
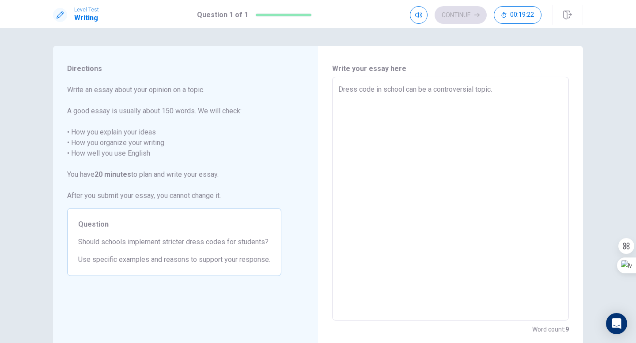
type textarea "x"
type textarea "Dress code in school can be a controversial topic."
type textarea "x"
type textarea "Dress code in school can be a controversial topic. T"
type textarea "x"
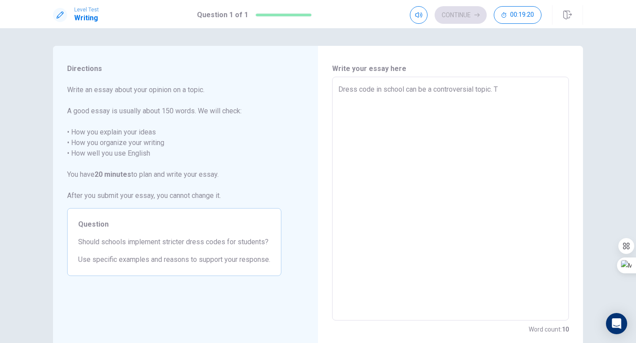
type textarea "Dress code in school can be a controversial topic. Th"
type textarea "x"
type textarea "Dress code in school can be a controversial topic. The"
type textarea "x"
type textarea "Dress code in school can be a controversial topic. Ther"
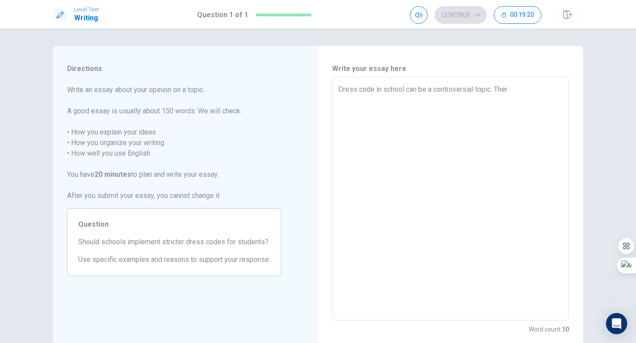
type textarea "x"
type textarea "Dress code in school can be a controversial topic. There"
type textarea "x"
type textarea "Dress code in school can be a controversial topic. There"
type textarea "x"
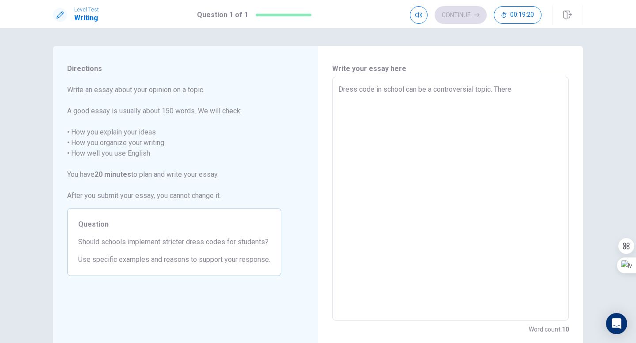
type textarea "Dress code in school can be a controversial topic. There a"
type textarea "x"
type textarea "Dress code in school can be a controversial topic. There ar"
type textarea "x"
type textarea "Dress code in school can be a controversial topic. There are"
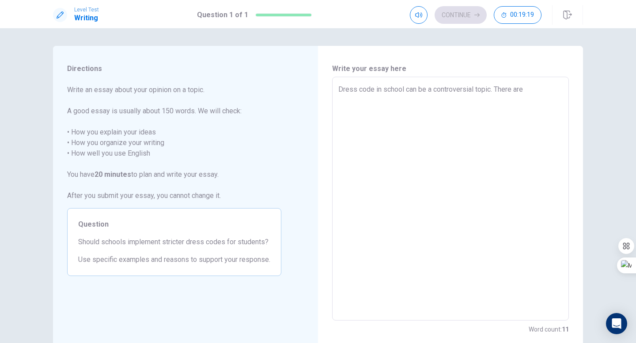
type textarea "x"
type textarea "Dress code in school can be a controversial topic. There are"
type textarea "x"
type textarea "Dress code in school can be a controversial topic. There are p"
type textarea "x"
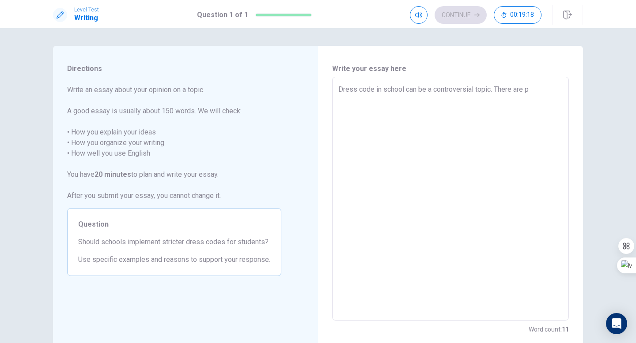
type textarea "Dress code in school can be a controversial topic. There are pe"
type textarea "x"
type textarea "Dress code in school can be a controversial topic. There are peo"
type textarea "x"
type textarea "Dress code in school can be a controversial topic. There are peop"
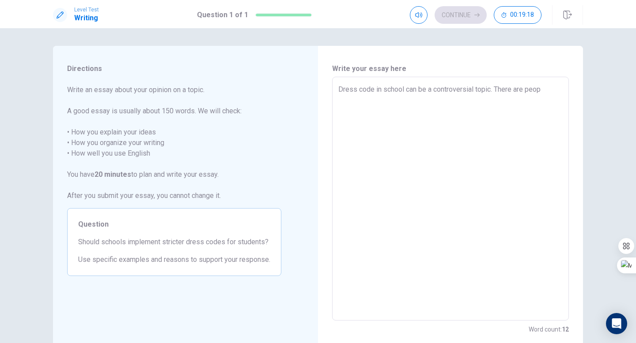
type textarea "x"
type textarea "Dress code in school can be a controversial topic. There are peopl"
type textarea "x"
type textarea "Dress code in school can be a controversial topic. There are people"
type textarea "x"
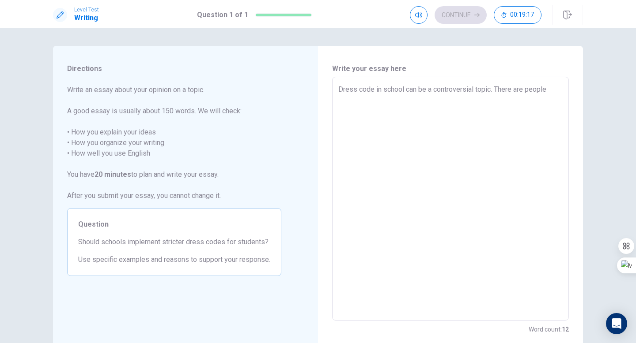
type textarea "Dress code in school can be a controversial topic. There are people"
type textarea "x"
type textarea "Dress code in school can be a controversial topic. There are people w"
type textarea "x"
type textarea "Dress code in school can be a controversial topic. There are people wh"
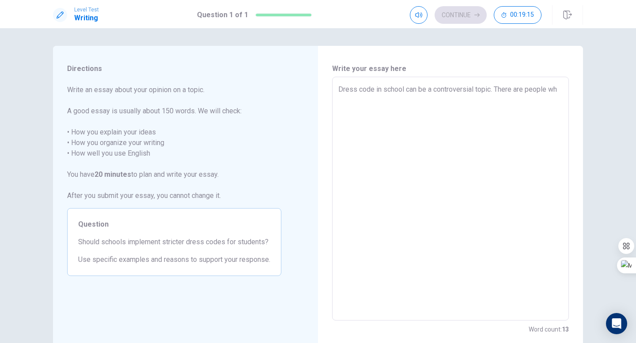
type textarea "x"
type textarea "Dress code in school can be a controversial topic. There are people who"
type textarea "x"
type textarea "Dress code in school can be a controversial topic. There are people who"
type textarea "x"
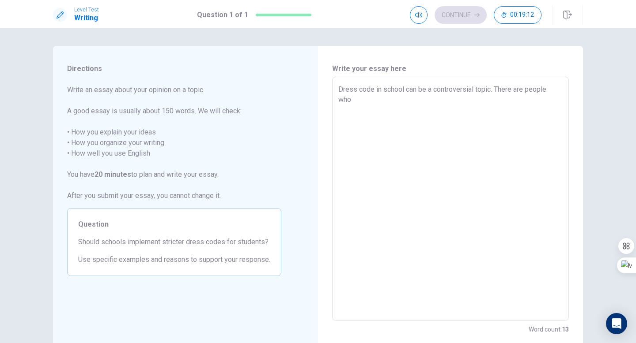
type textarea "Dress code in school can be a controversial topic. There are people who w"
type textarea "x"
type textarea "Dress code in school can be a controversial topic. There are people who wi"
type textarea "x"
type textarea "Dress code in school can be a controversial topic. There are people who wil"
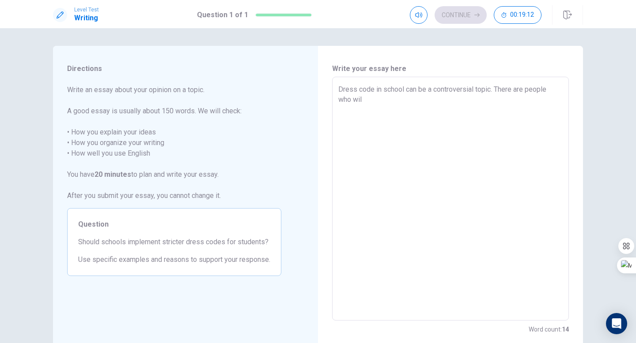
type textarea "x"
type textarea "Dress code in school can be a controversial topic. There are people who will"
type textarea "x"
type textarea "Dress code in school can be a controversial topic. There are people who will"
type textarea "x"
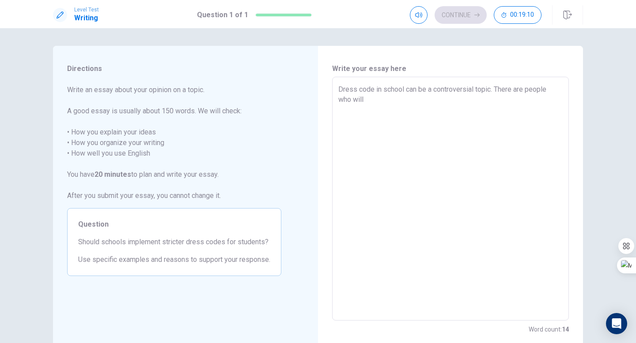
type textarea "Dress code in school can be a controversial topic. There are people who will d"
type textarea "x"
type textarea "Dress code in school can be a controversial topic. There are people who will de"
type textarea "x"
type textarea "Dress code in school can be a controversial topic. There are people who will def"
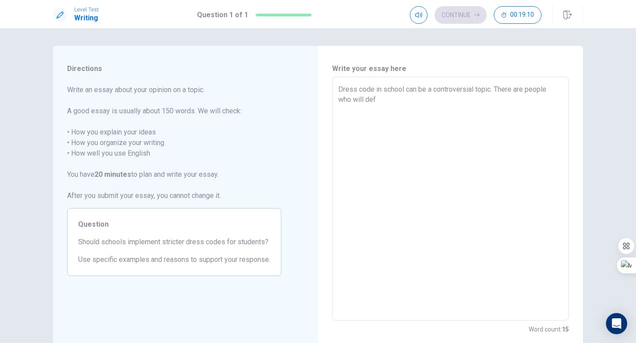
type textarea "x"
type textarea "Dress code in school can be a controversial topic. There are people who will de…"
type textarea "x"
type textarea "Dress code in school can be a controversial topic. There are people who will de…"
type textarea "x"
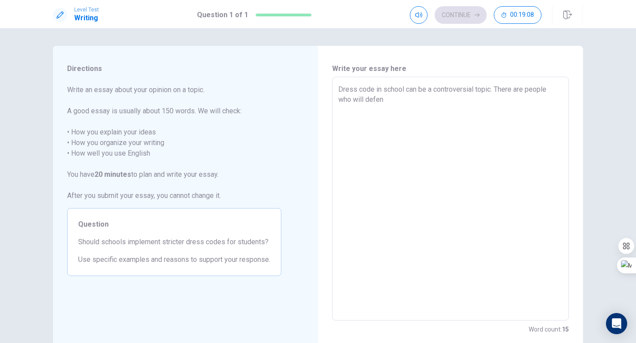
type textarea "Dress code in school can be a controversial topic. There are people who will de…"
type textarea "x"
type textarea "Dress code in school can be a controversial topic. There are people who will de…"
type textarea "x"
type textarea "Dress code in school can be a controversial topic. There are people who will de…"
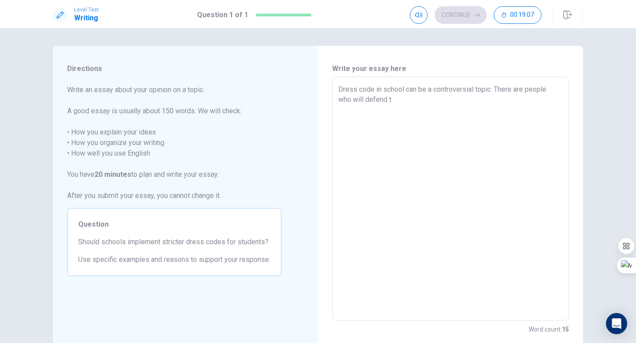
type textarea "x"
click at [464, 109] on textarea "Dress code in school can be a controversial topic. There are people who will de…" at bounding box center [450, 199] width 224 height 230
click at [520, 114] on textarea "Dress code in school can be a controversial topic. There are people who will de…" at bounding box center [450, 199] width 224 height 230
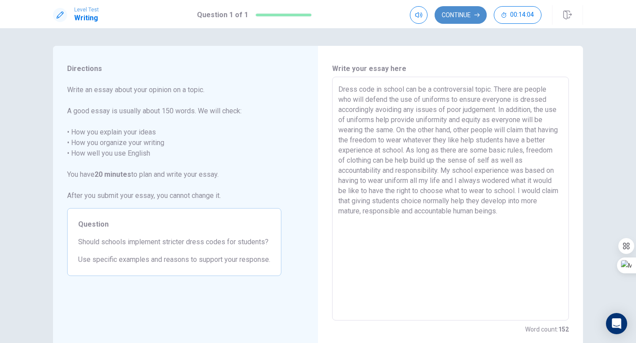
click at [456, 19] on button "Continue" at bounding box center [460, 15] width 52 height 18
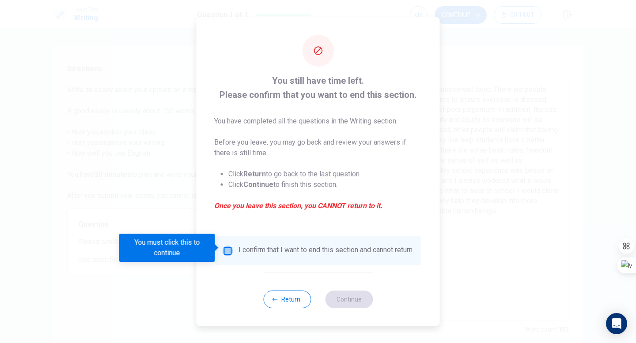
click at [226, 248] on input "You must click this to continue" at bounding box center [227, 251] width 11 height 11
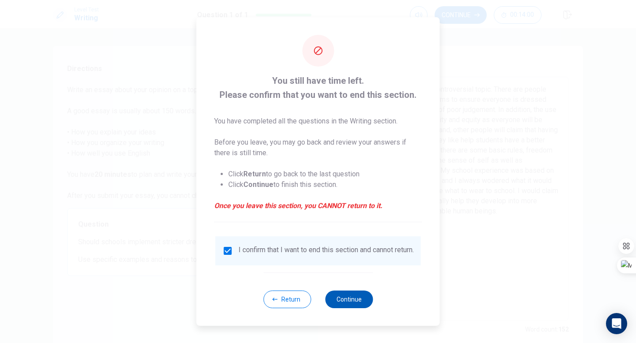
click at [343, 305] on button "Continue" at bounding box center [349, 300] width 48 height 18
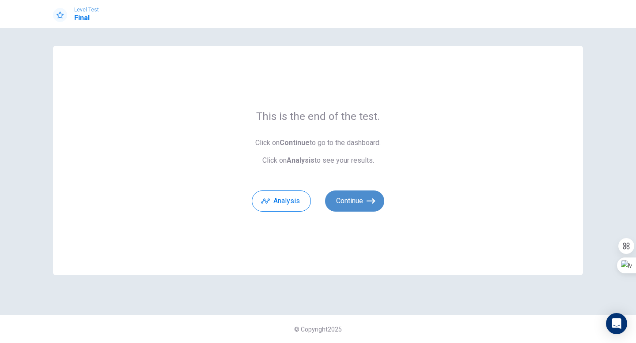
click at [348, 206] on button "Continue" at bounding box center [354, 201] width 59 height 21
